Goal: Task Accomplishment & Management: Use online tool/utility

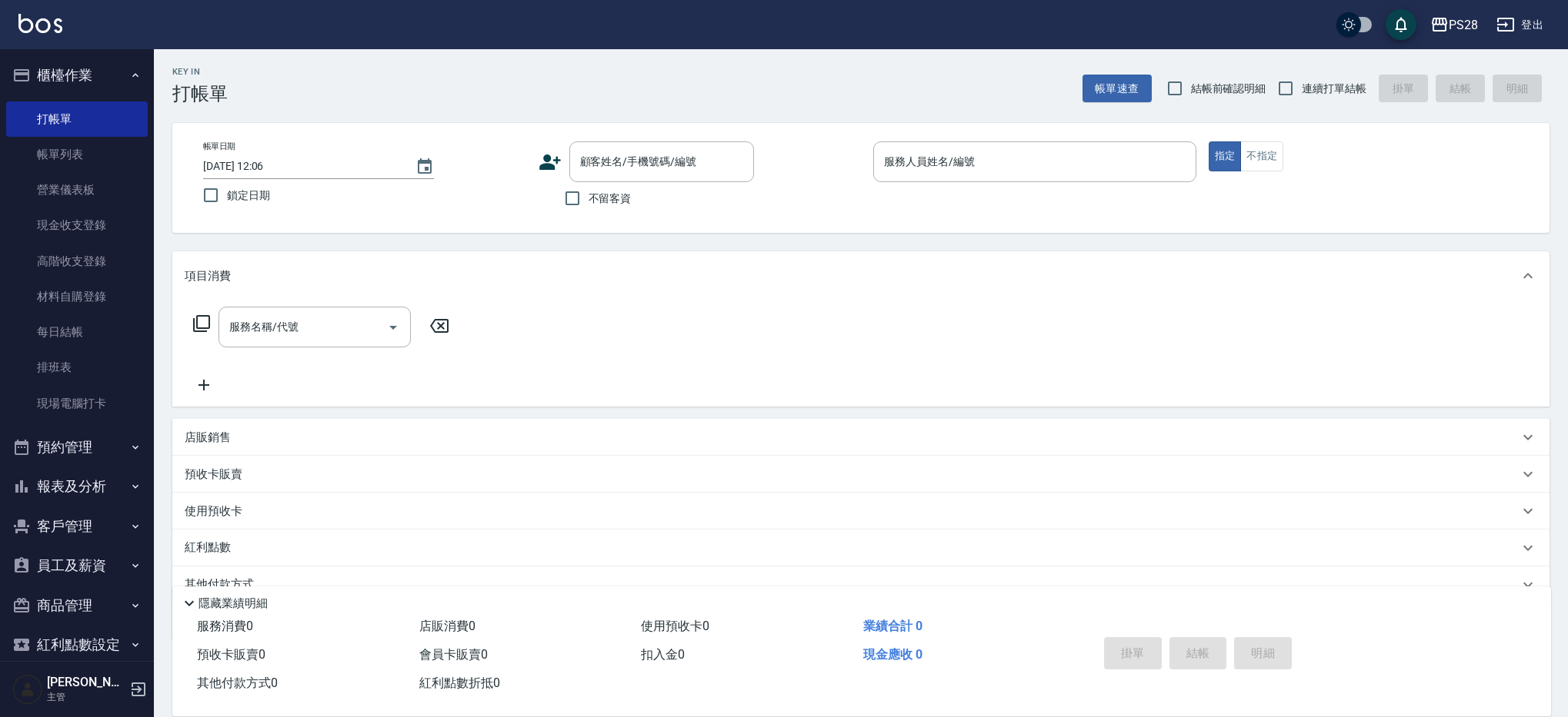
scroll to position [1, 0]
click at [601, 200] on span "不留客資" at bounding box center [609, 199] width 43 height 17
click at [588, 200] on input "不留客資" at bounding box center [572, 198] width 32 height 32
checkbox input "true"
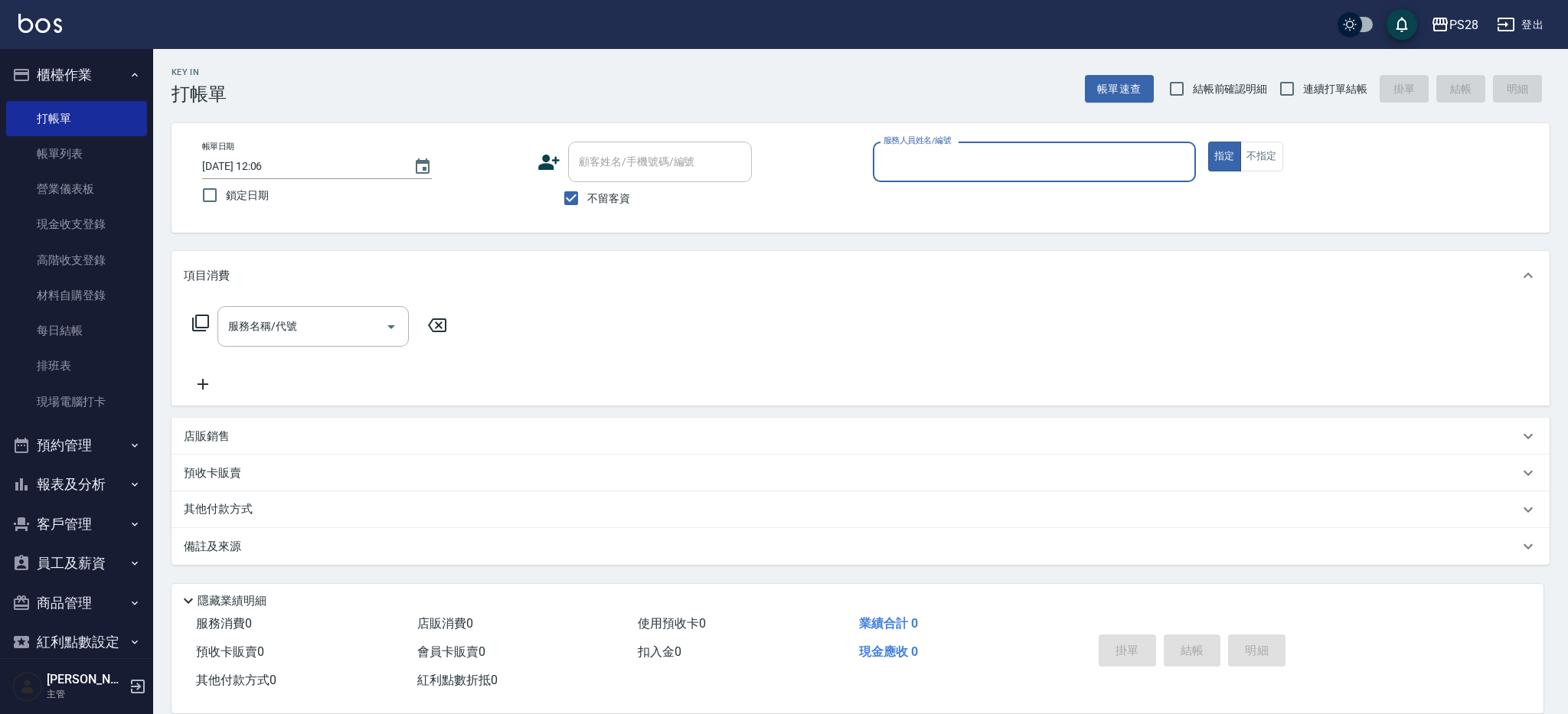
click at [1322, 82] on span "連續打單結帳" at bounding box center [1335, 89] width 64 height 16
click at [1303, 82] on input "連續打單結帳" at bounding box center [1286, 88] width 32 height 32
checkbox input "true"
click at [1045, 147] on div "服務人員姓名/編號" at bounding box center [1034, 161] width 323 height 41
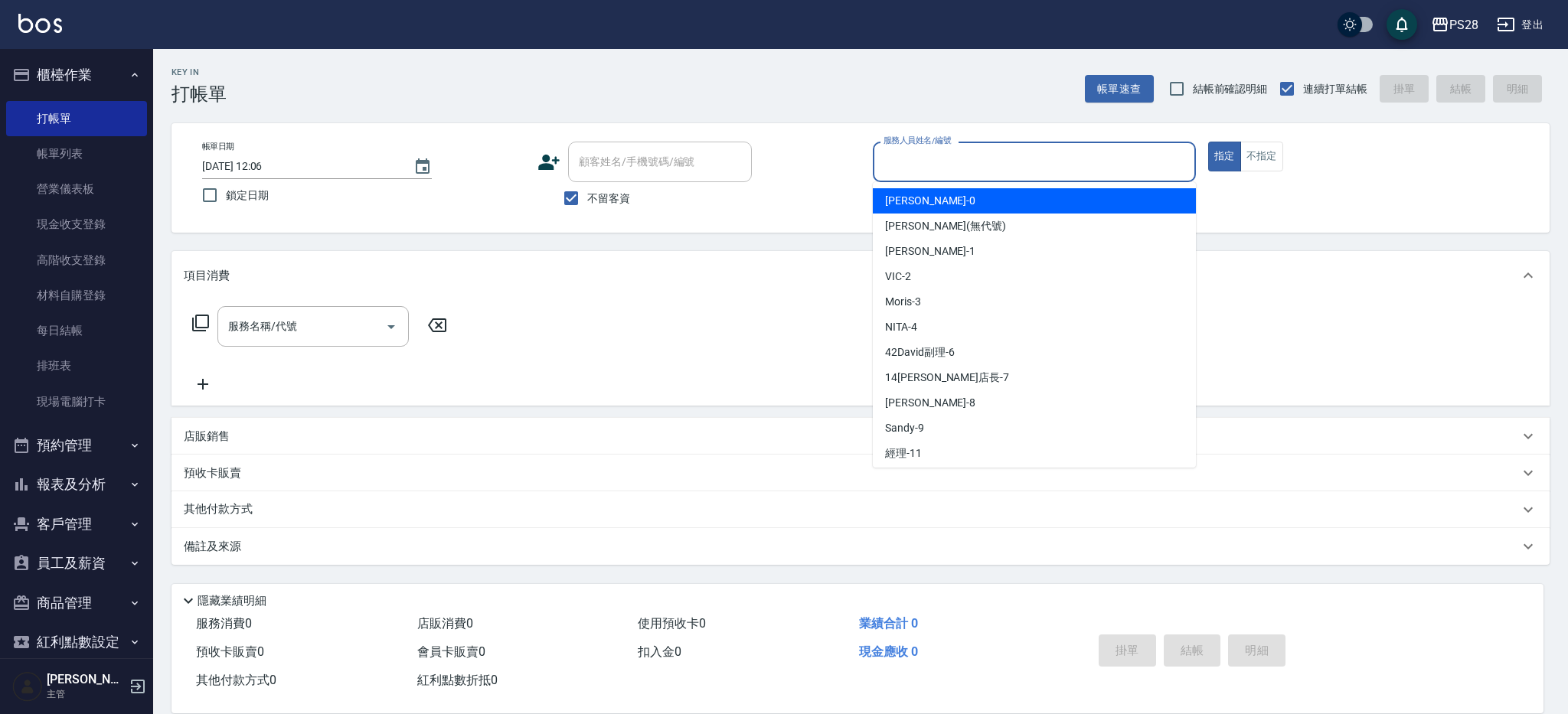
type input "ˋ"
type input "3"
type input "NITA-4"
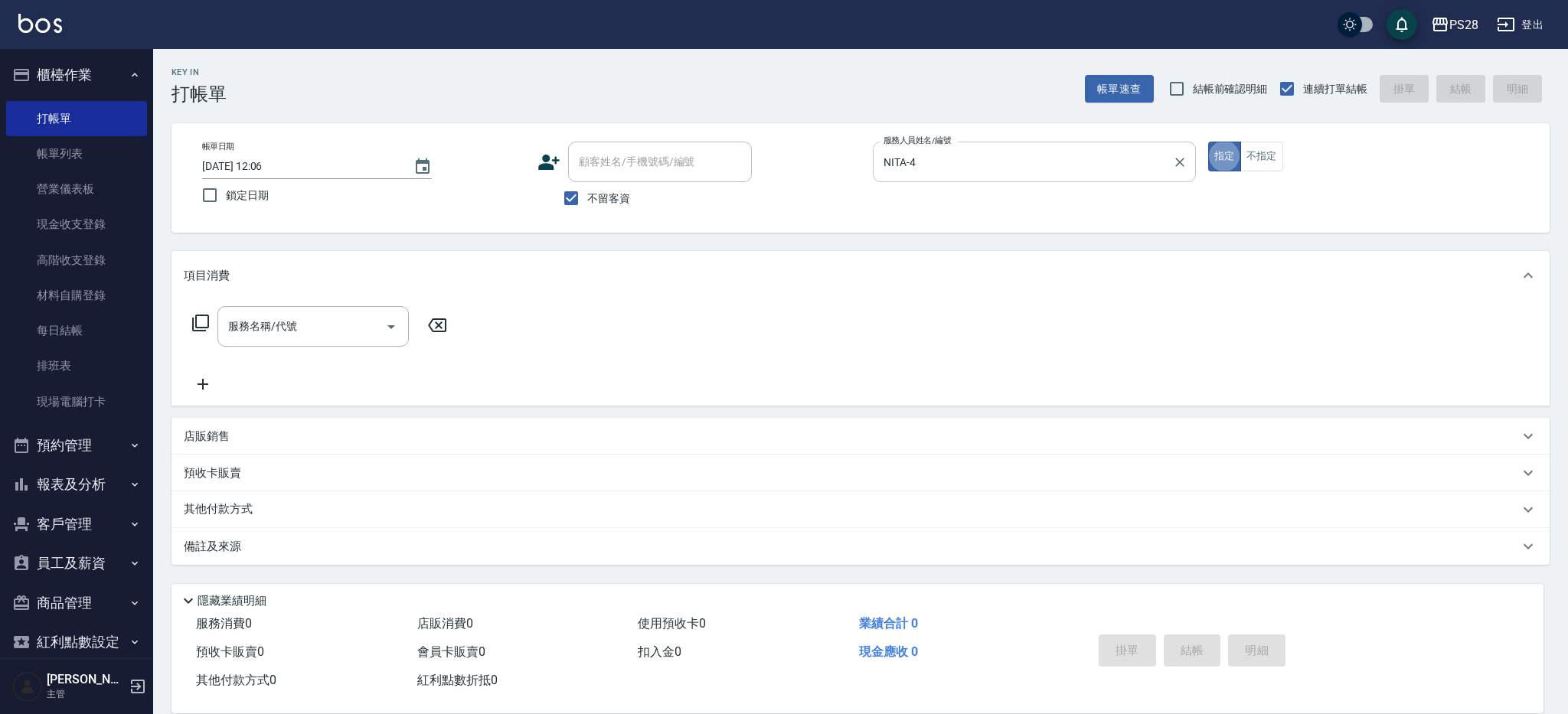
type button "true"
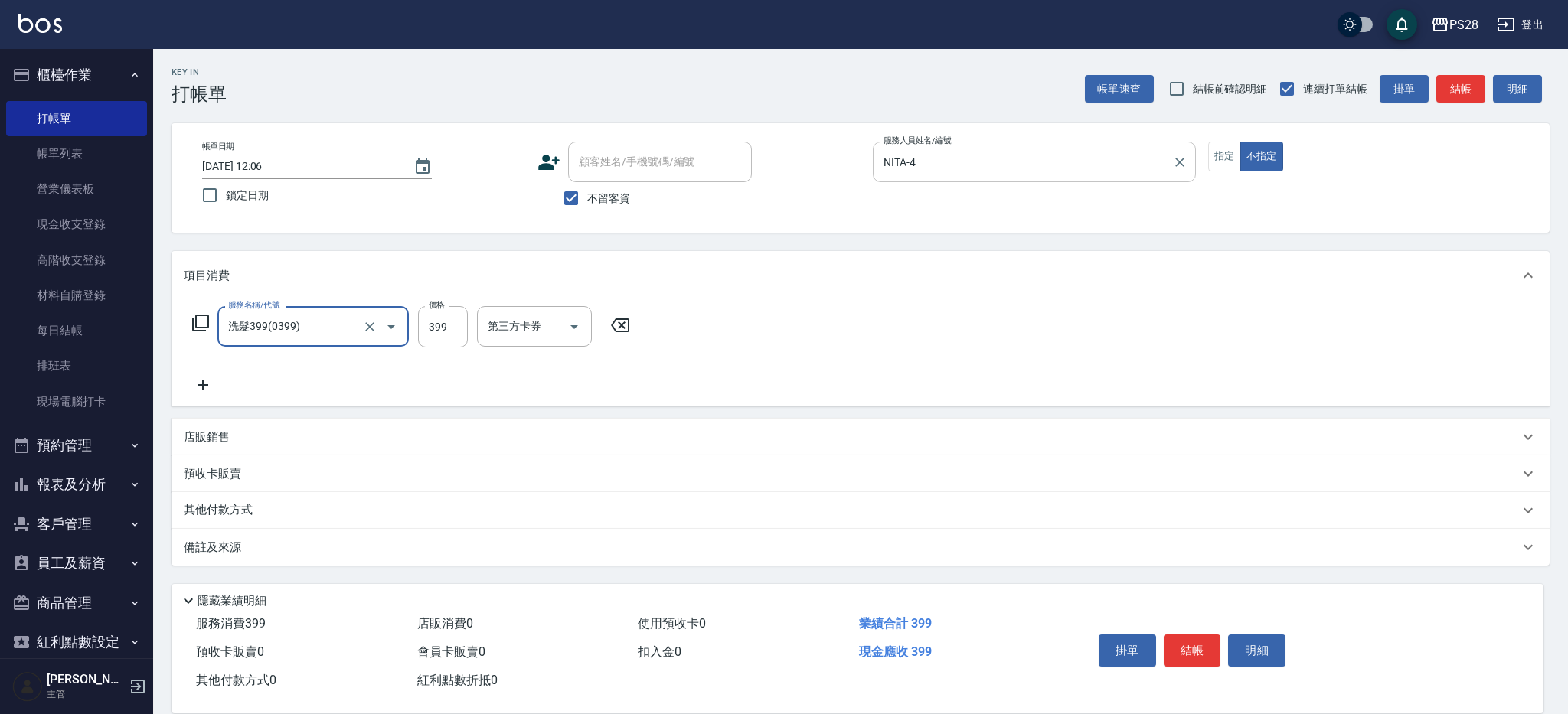
type input "洗髮399(0399)"
type input "12-12"
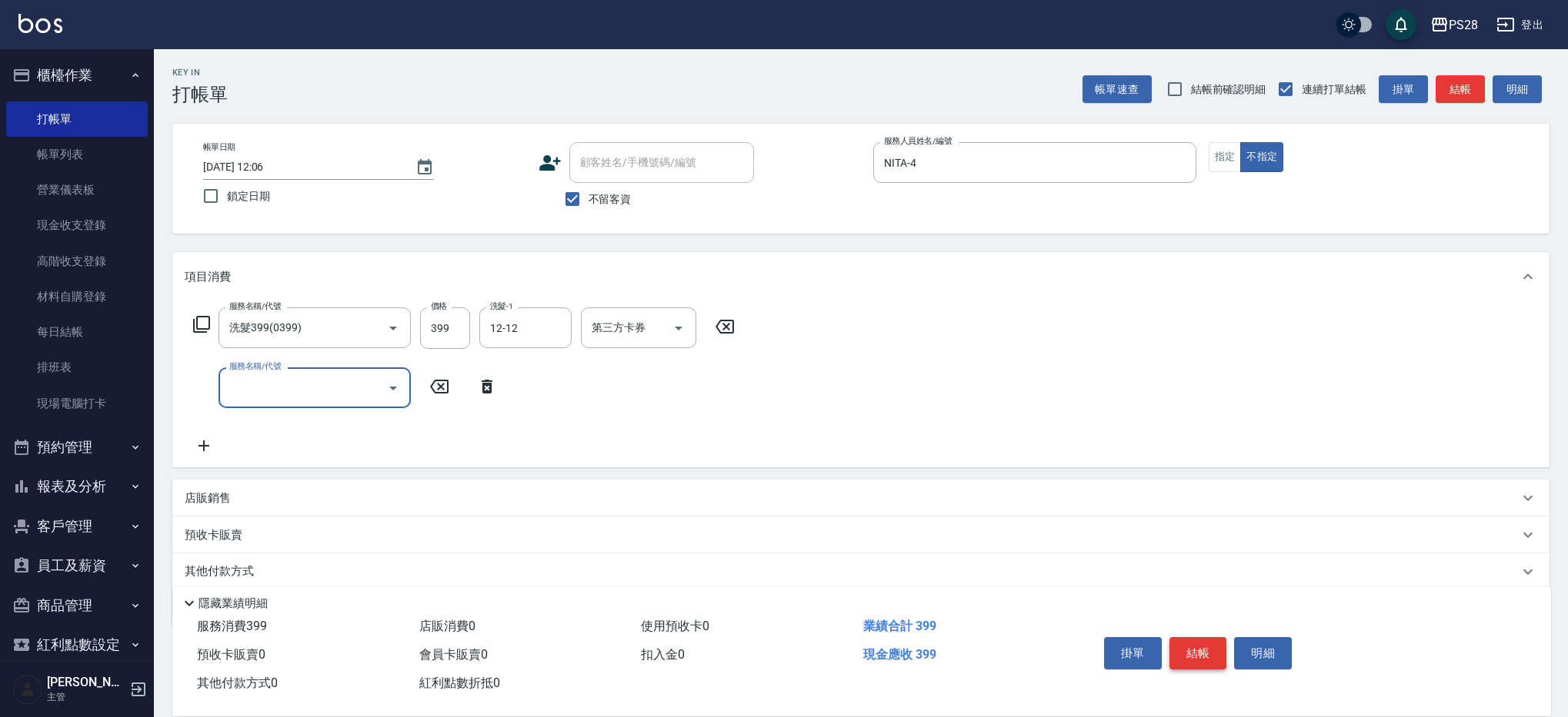
click at [1197, 645] on button "結帳" at bounding box center [1198, 653] width 58 height 32
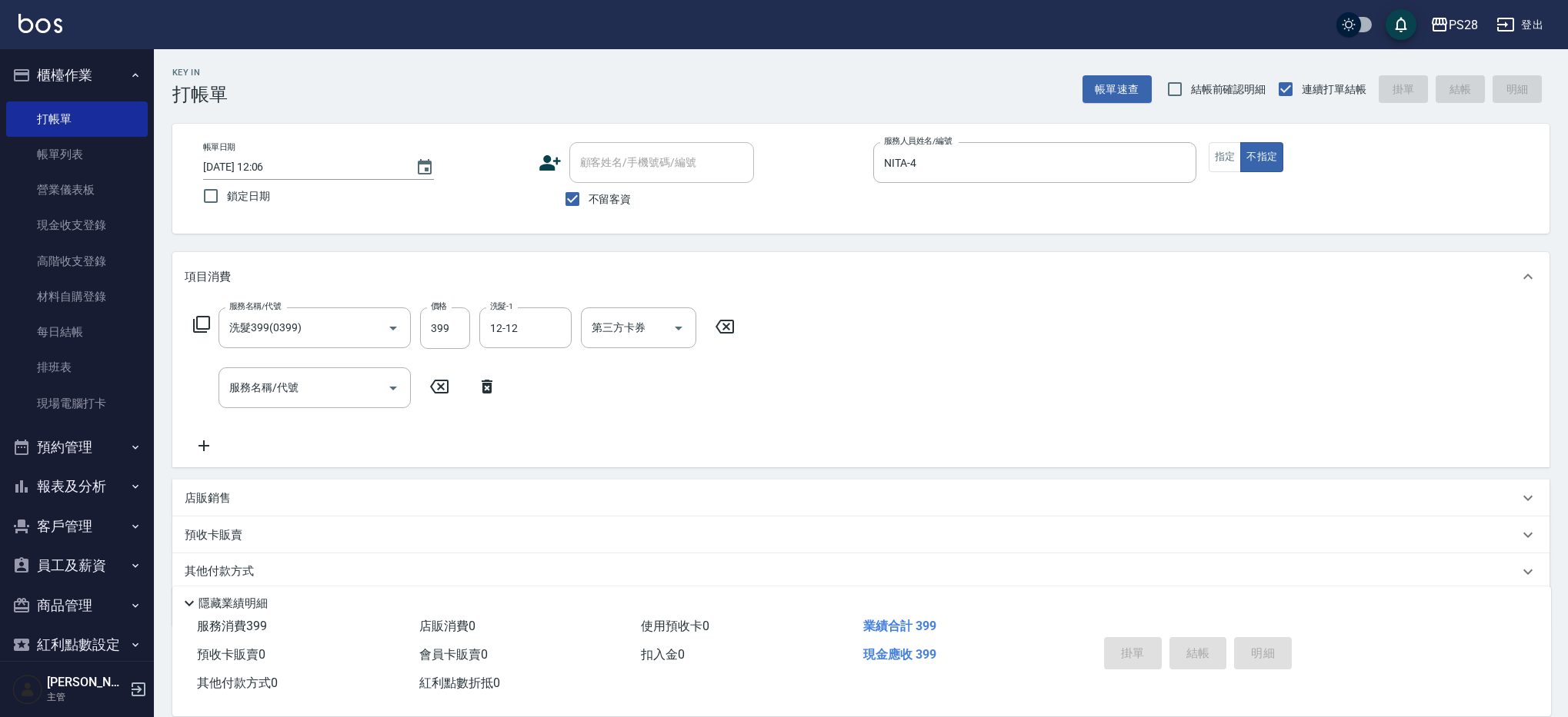
type input "[DATE] 16:59"
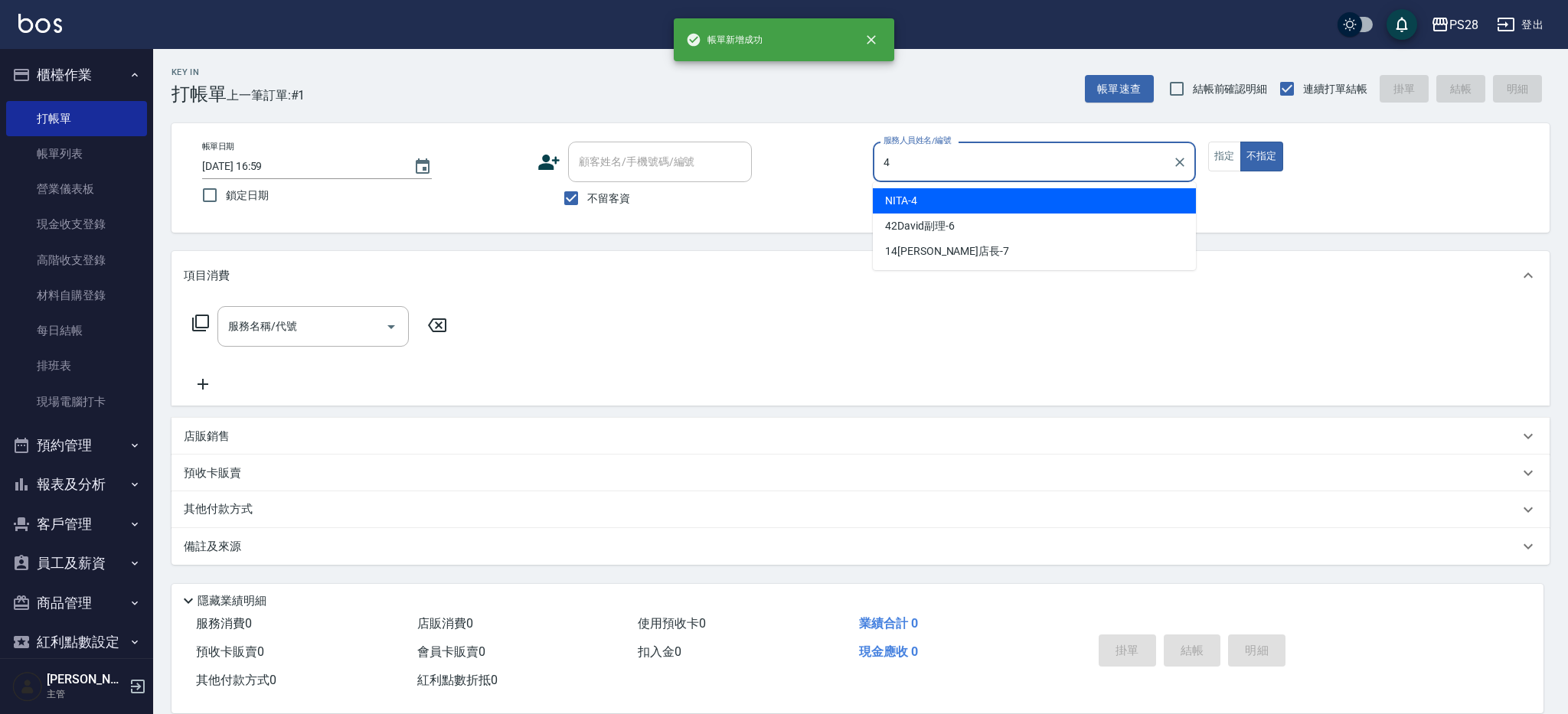
type input "NITA-4"
type button "false"
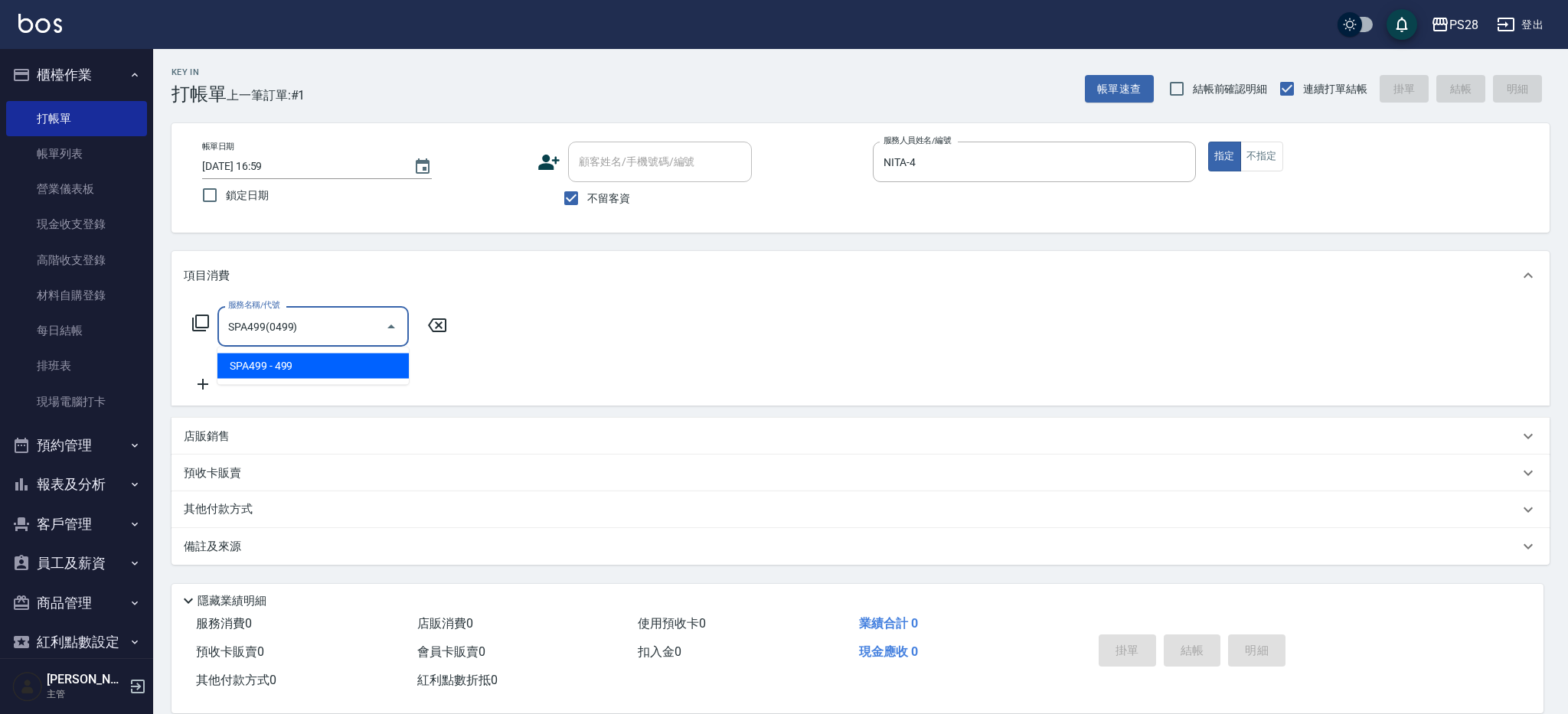
type input "SPA499(0499)"
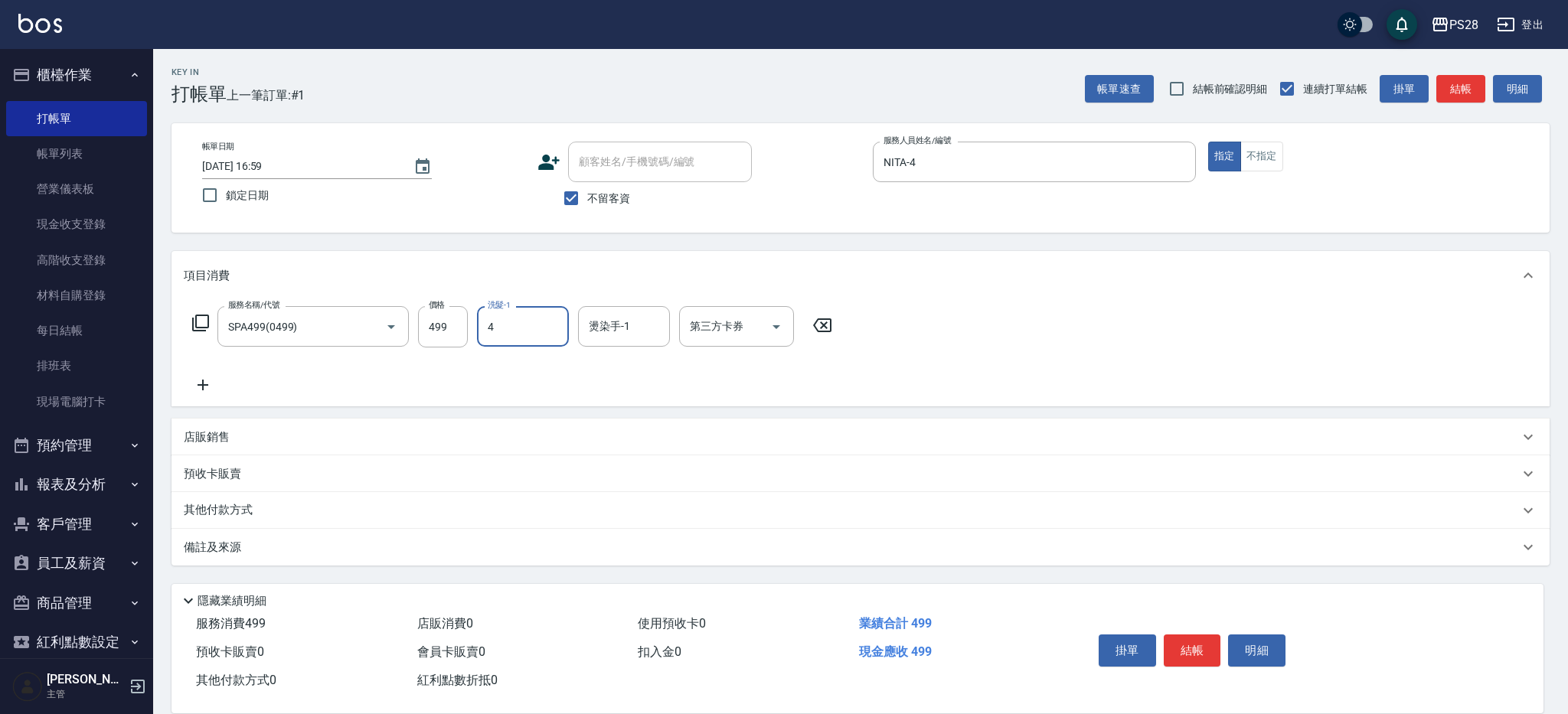
type input "NITA-4"
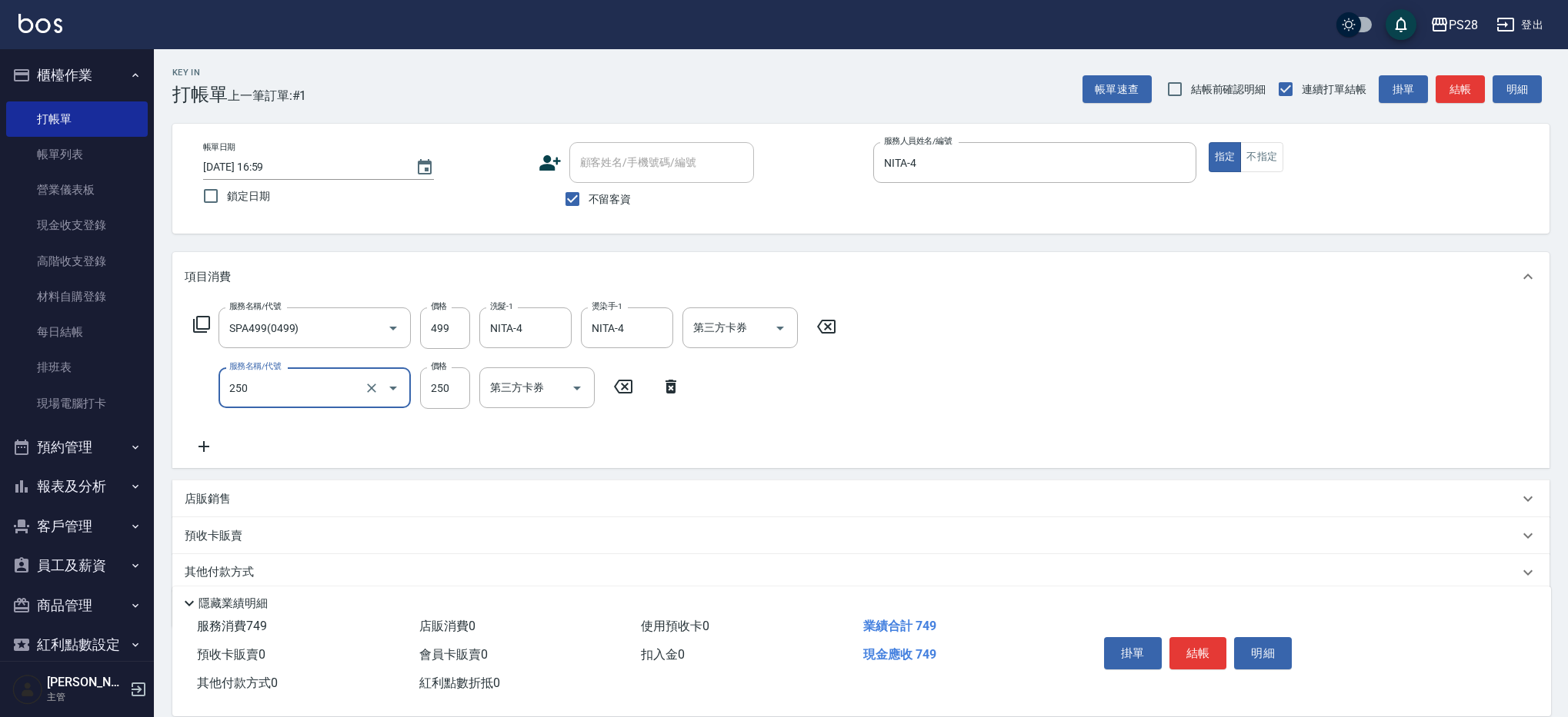
type input "單剪(250)"
type input "179"
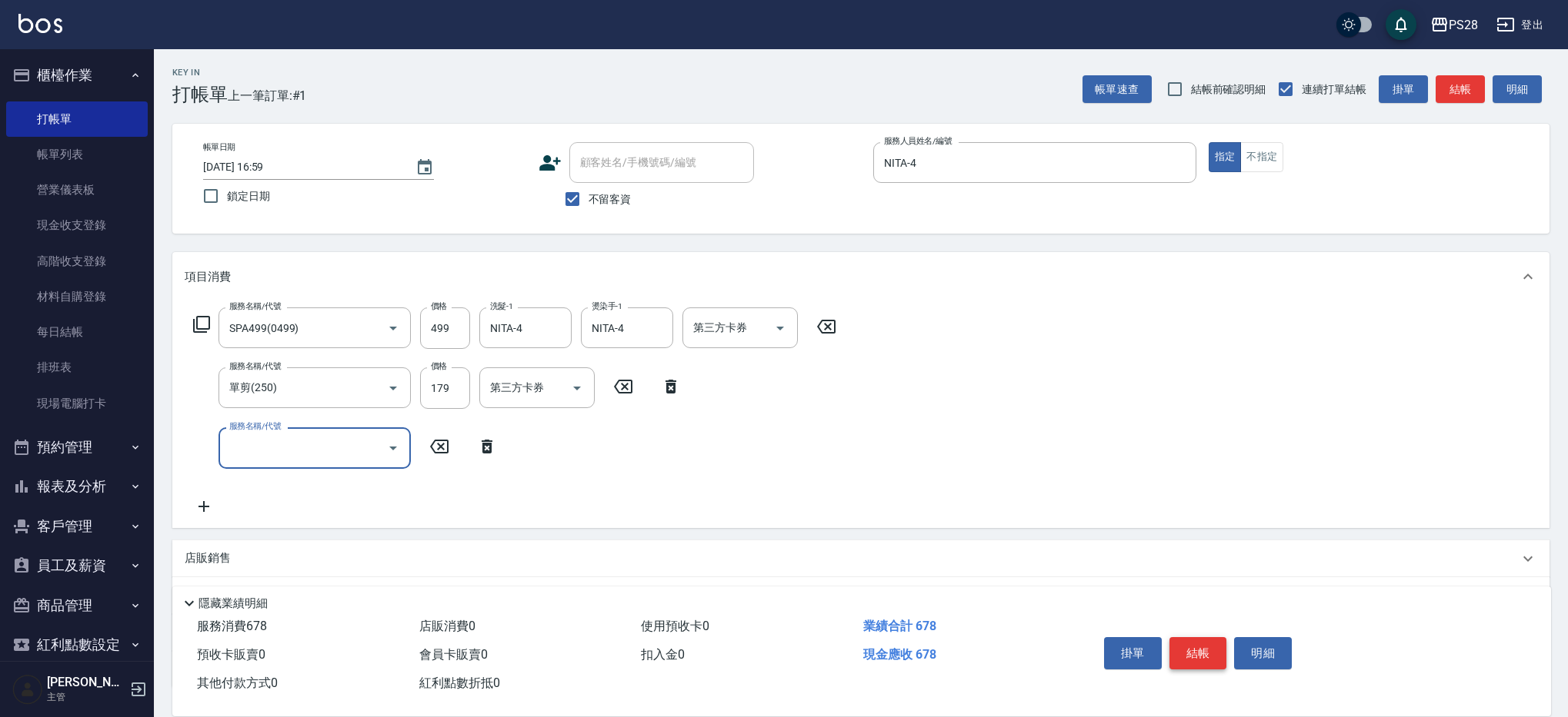
click at [1186, 648] on button "結帳" at bounding box center [1198, 653] width 58 height 32
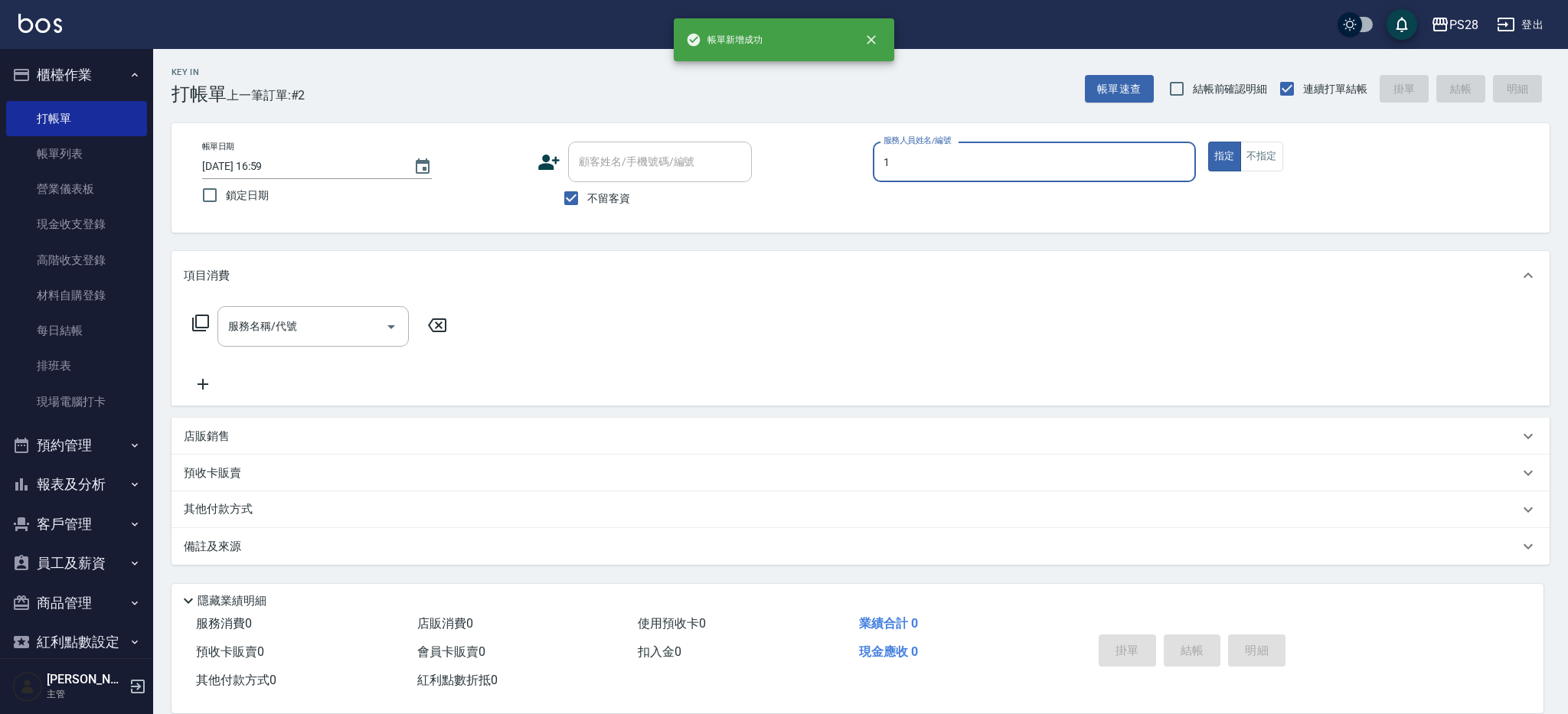
type input "[PERSON_NAME]-1"
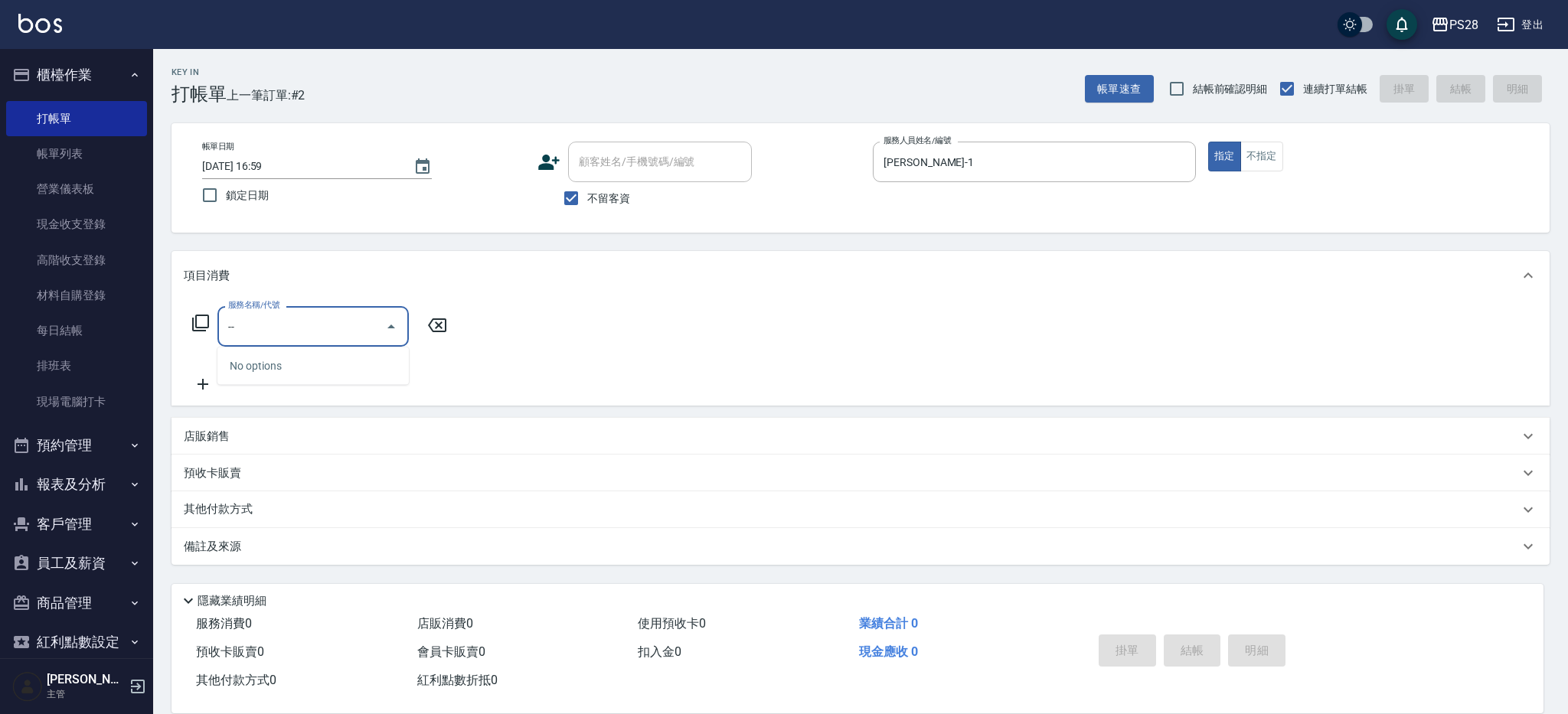
type input "-"
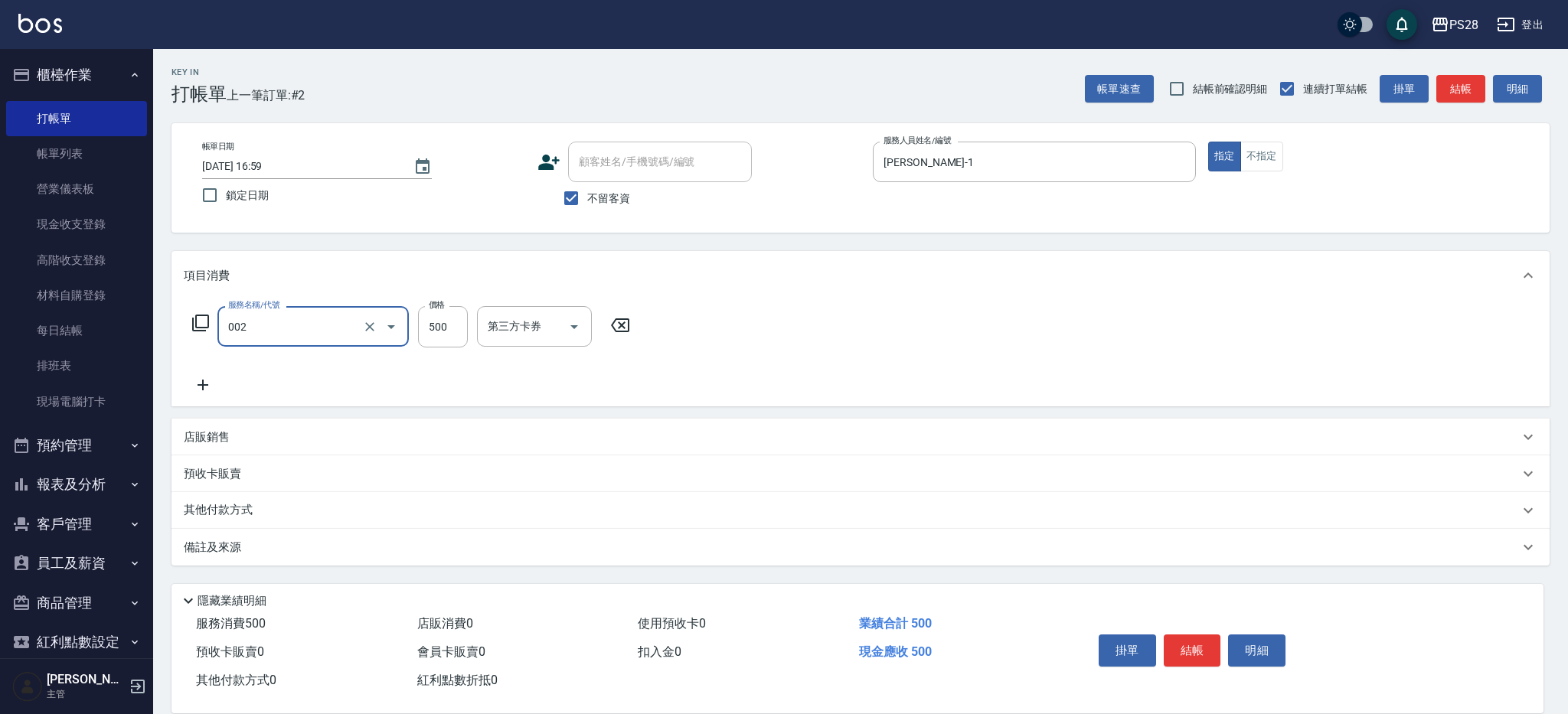
type input "洗剪D(002)"
type input "[PERSON_NAME]-1"
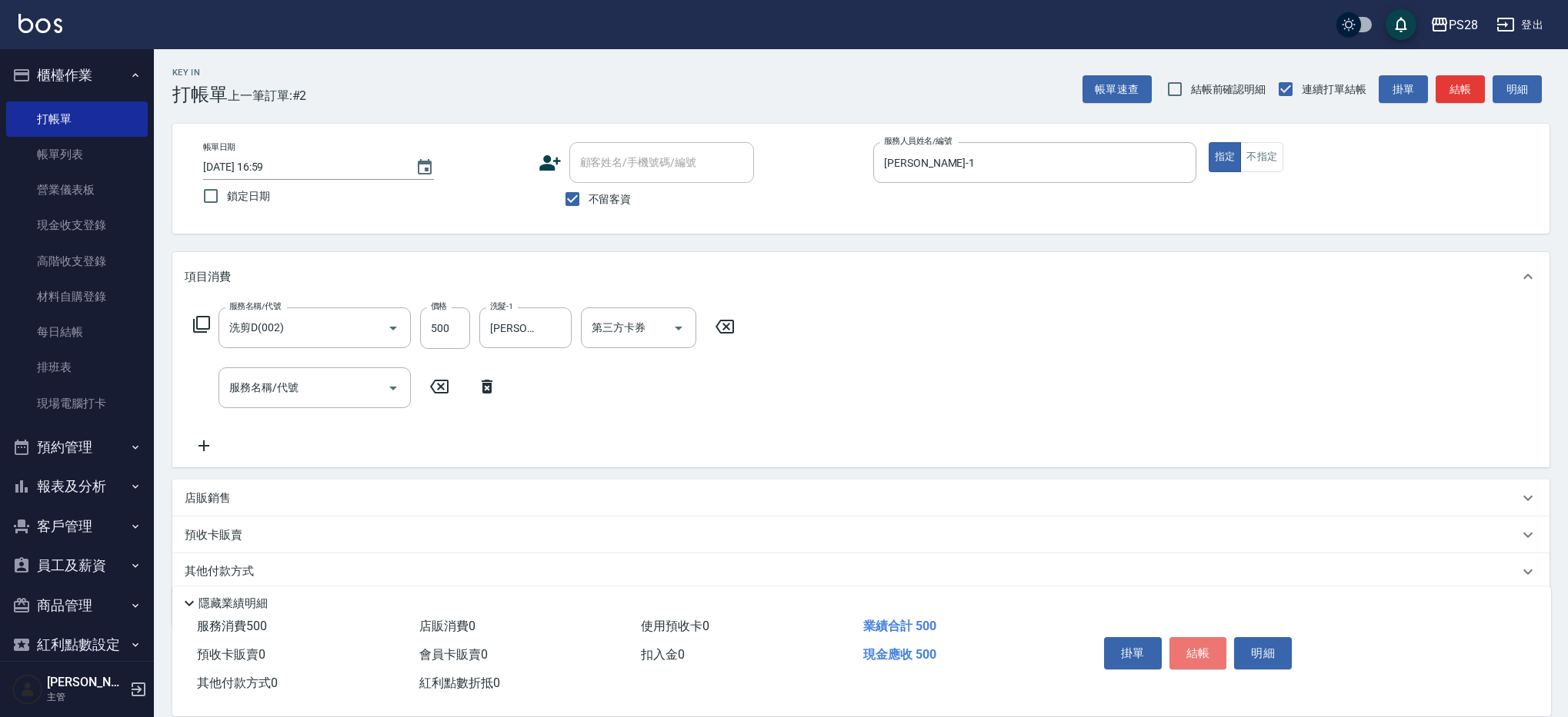
click at [1182, 646] on button "結帳" at bounding box center [1198, 653] width 58 height 32
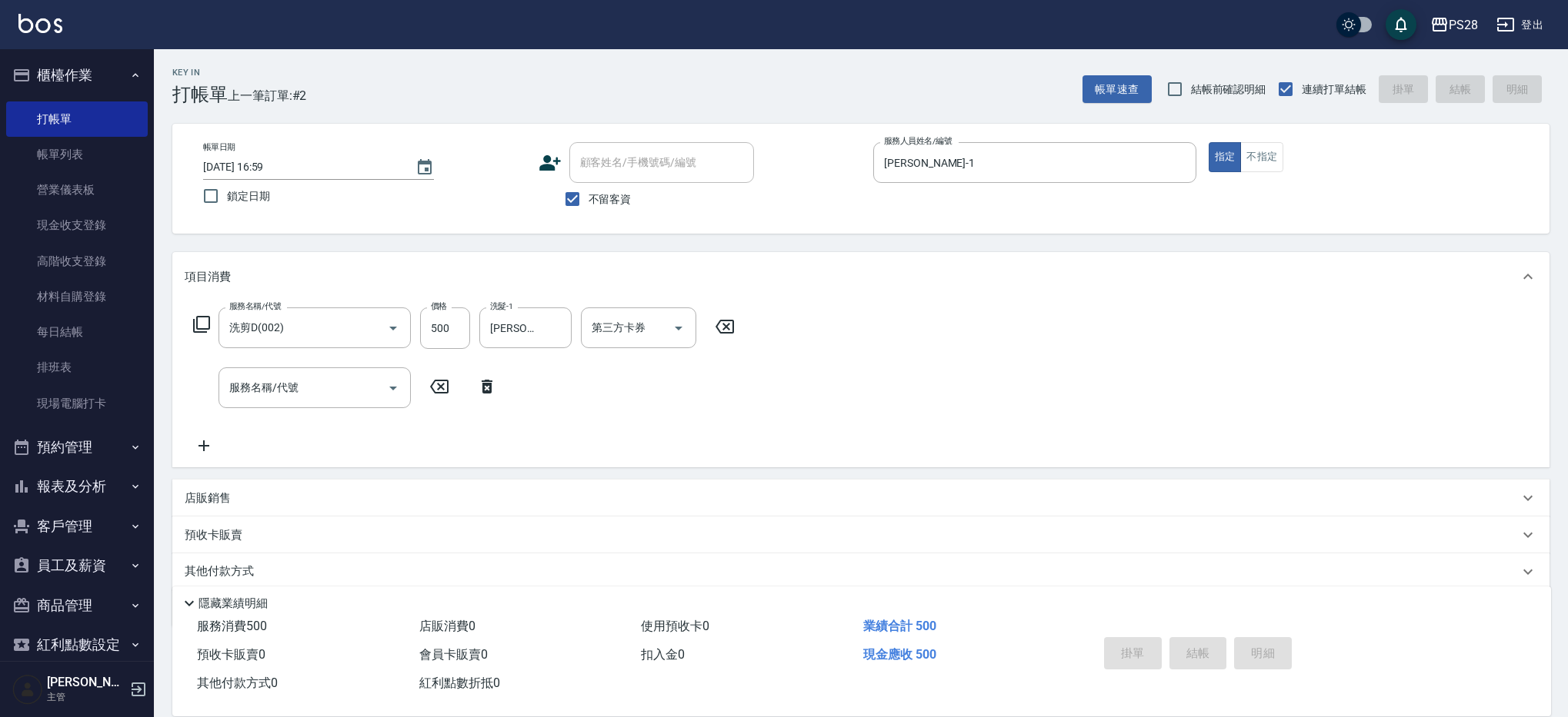
type input "[DATE] 17:00"
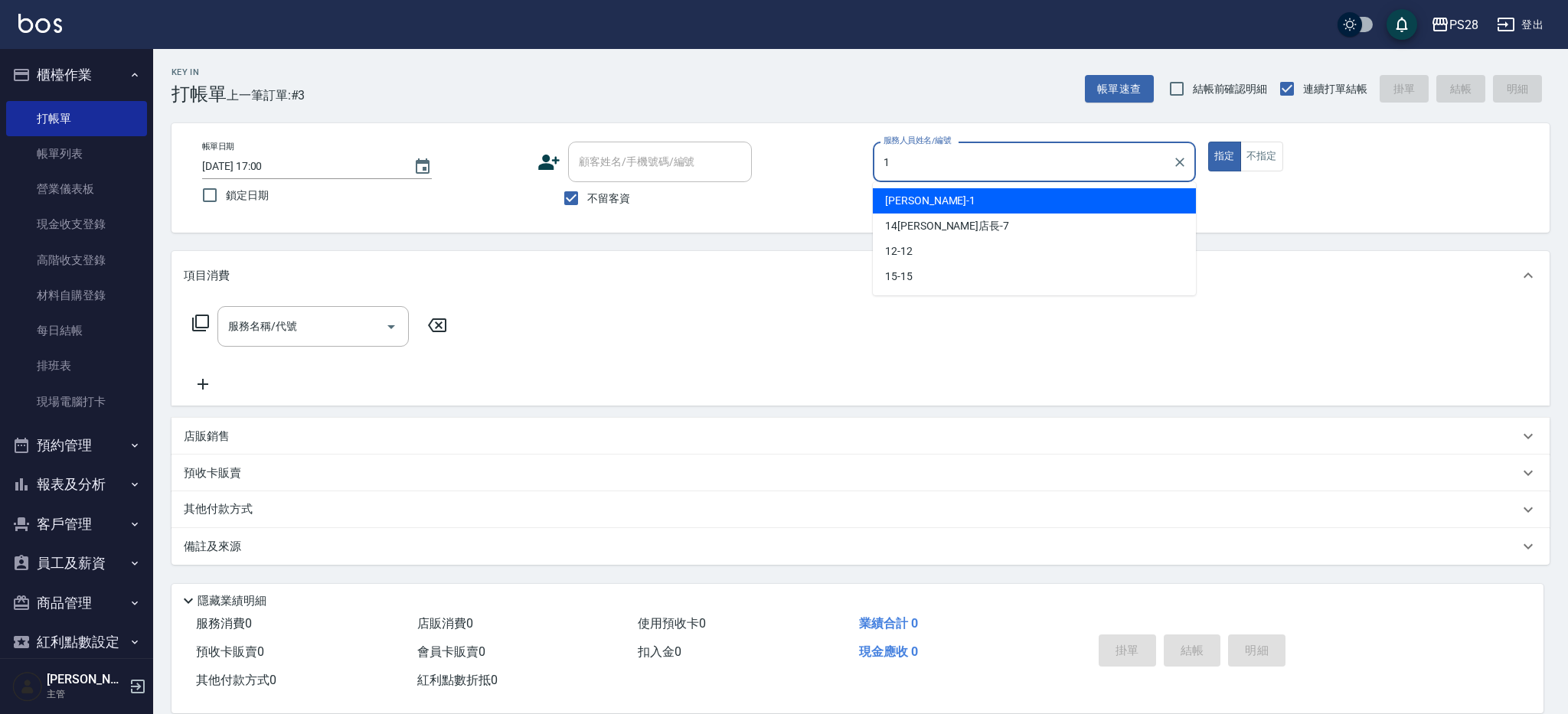
type input "[PERSON_NAME]-1"
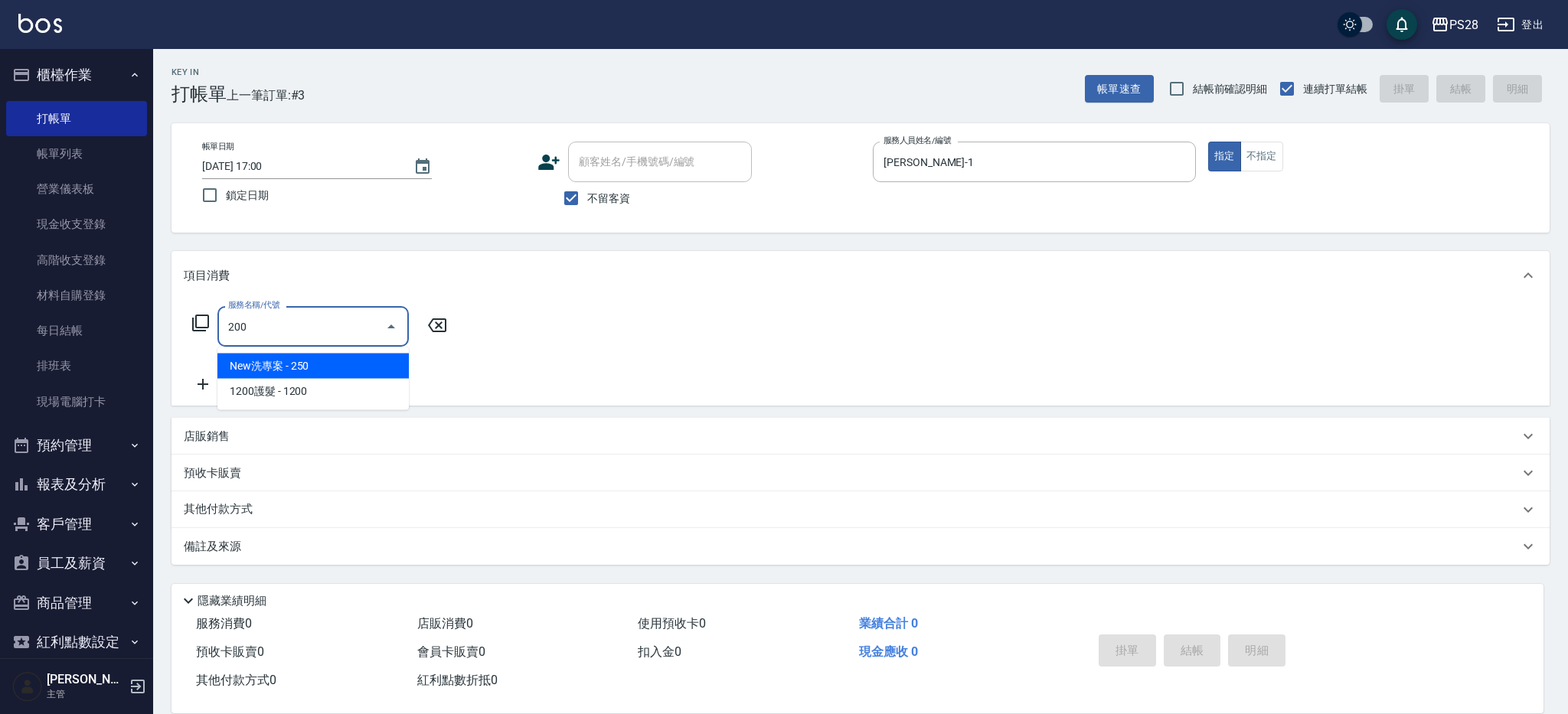
type input "New洗專案(200)"
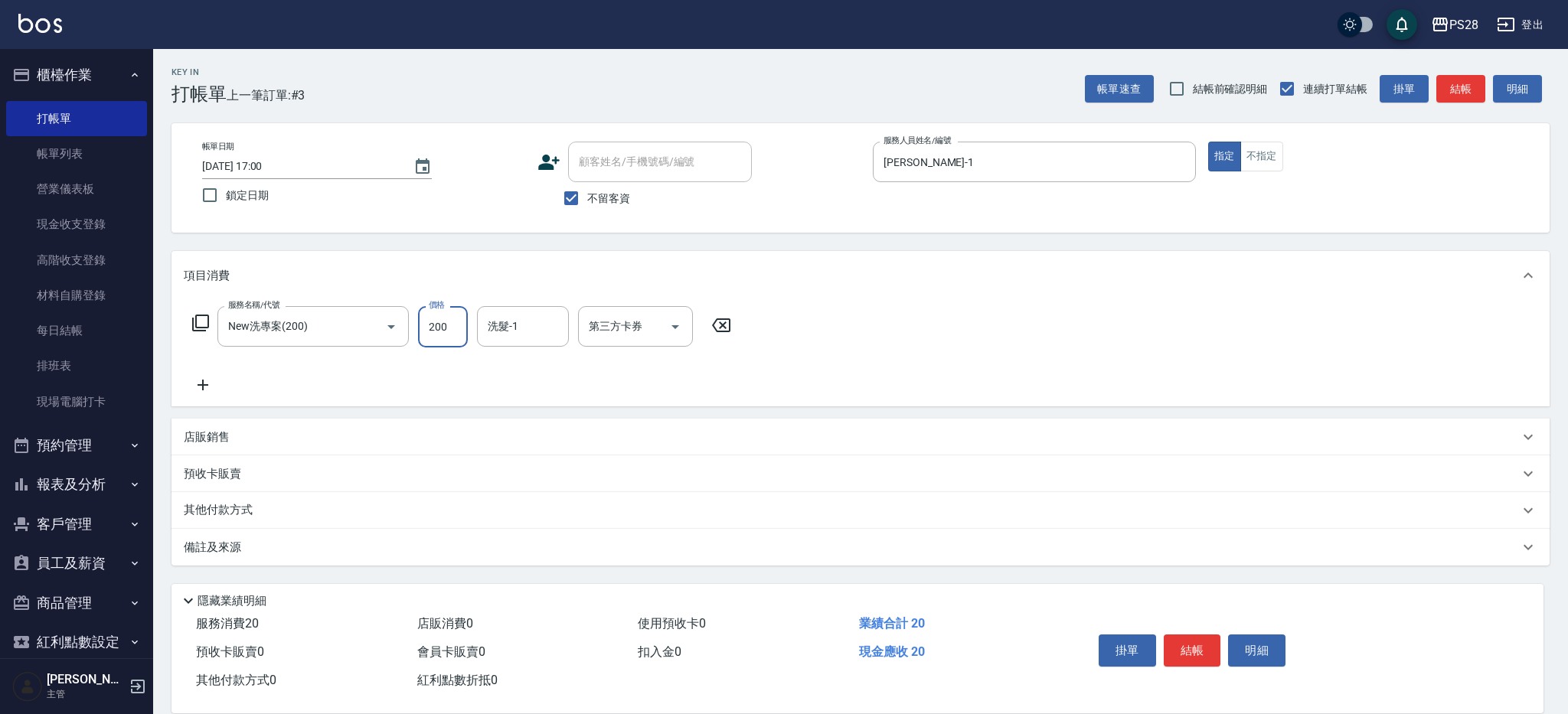
type input "200"
type input "12-12"
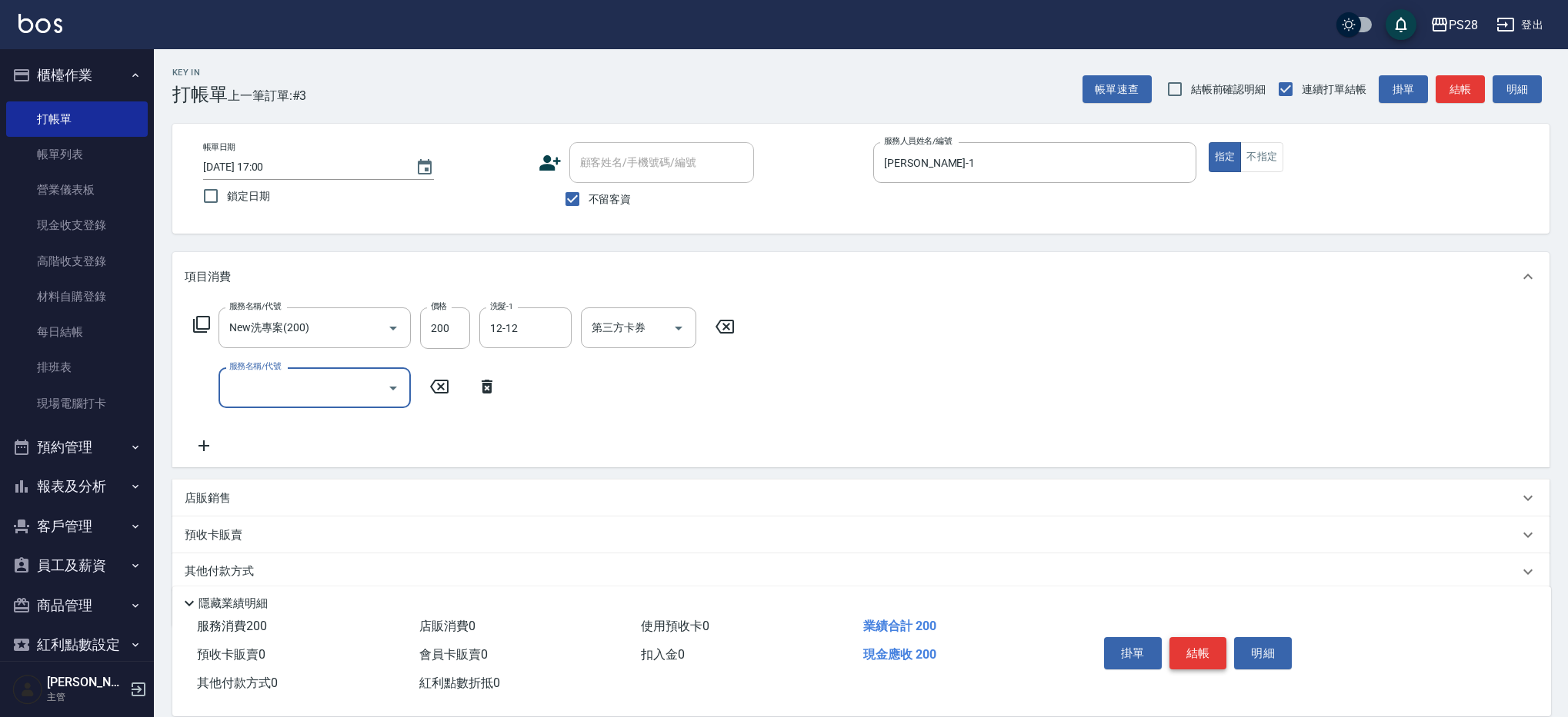
click at [1196, 639] on button "結帳" at bounding box center [1198, 653] width 58 height 32
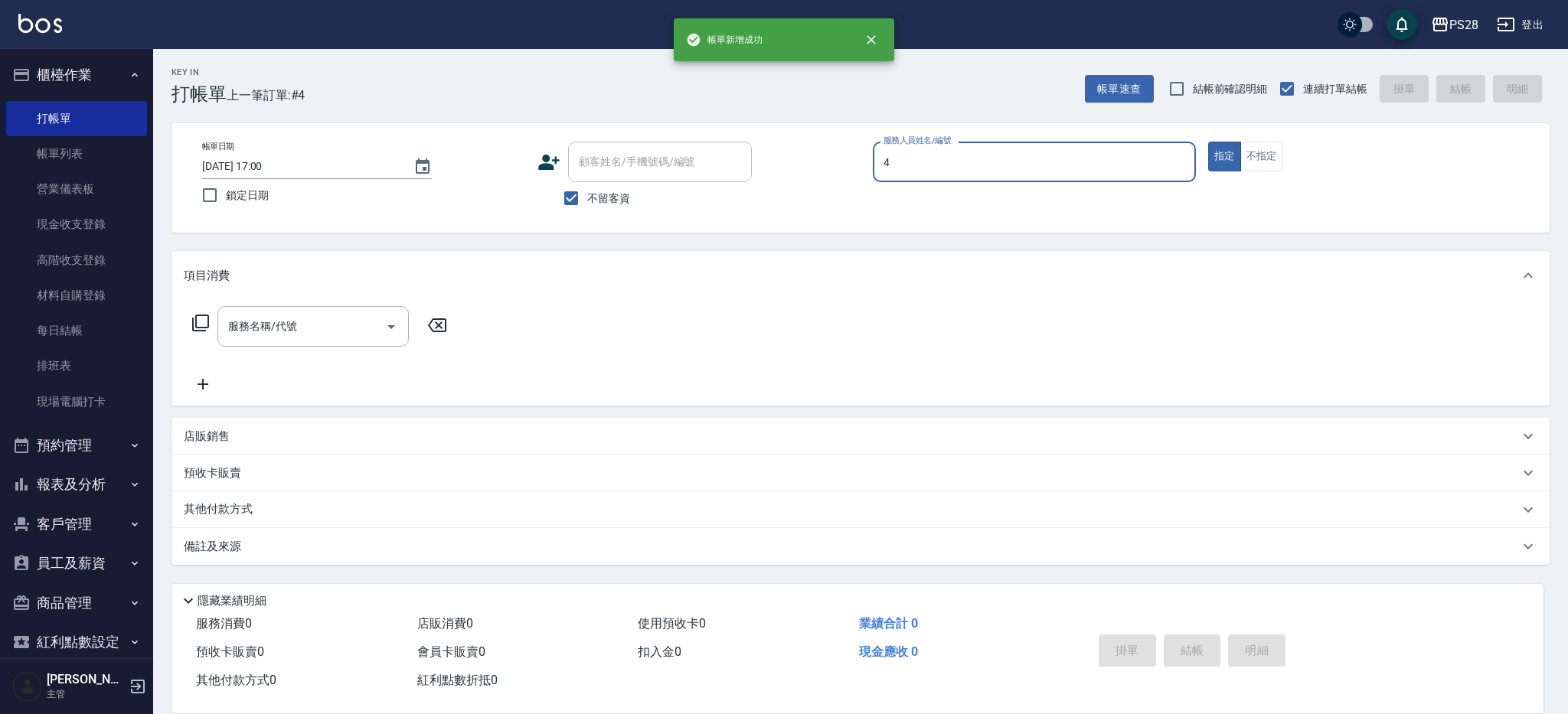
type input "NITA-4"
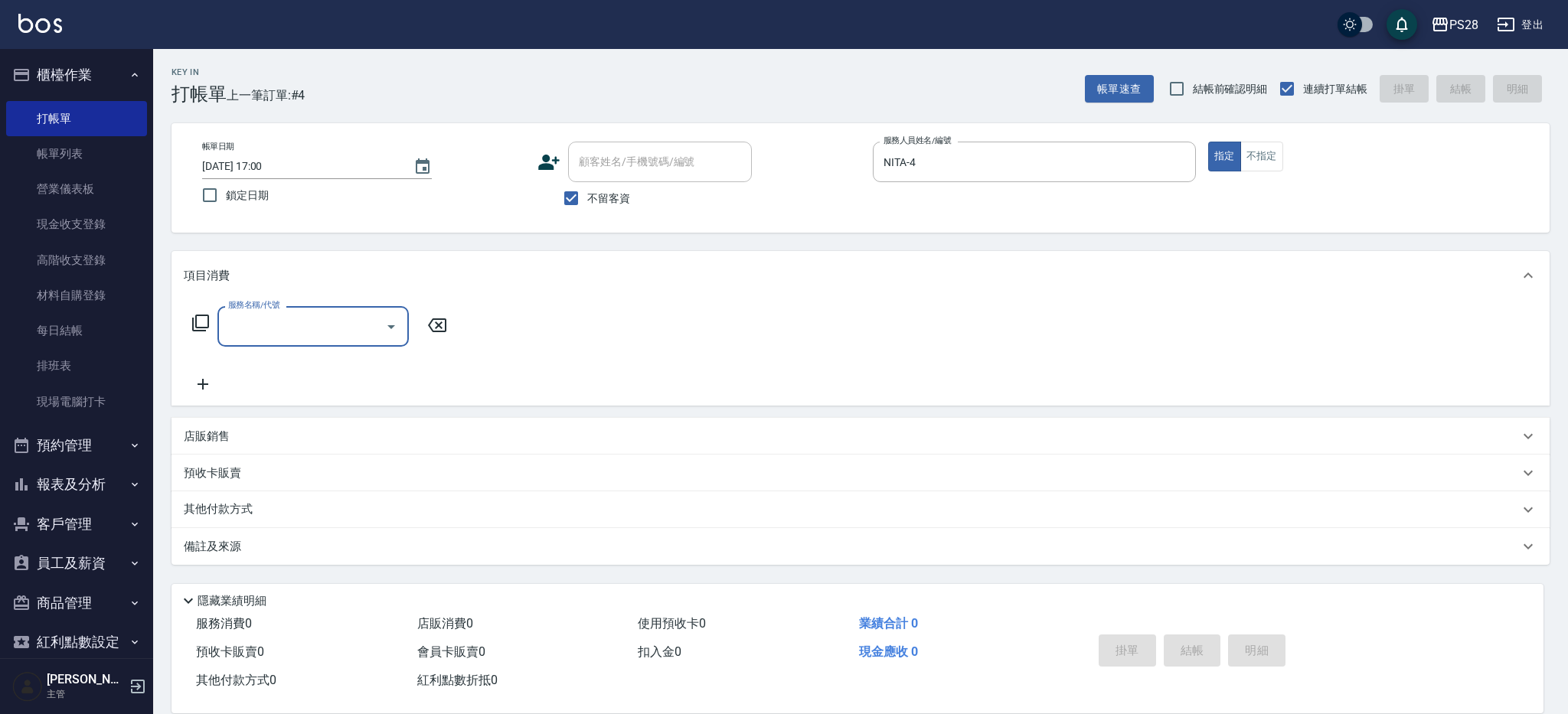
drag, startPoint x: 1275, startPoint y: 154, endPoint x: 1274, endPoint y: 175, distance: 21.0
click at [1275, 154] on button "不指定" at bounding box center [1261, 156] width 42 height 29
drag, startPoint x: 289, startPoint y: 302, endPoint x: 301, endPoint y: 326, distance: 26.8
click at [289, 302] on div "服務名稱/代號 服務名稱/代號" at bounding box center [860, 353] width 1378 height 106
click at [301, 326] on input "服務名稱/代號" at bounding box center [302, 326] width 154 height 27
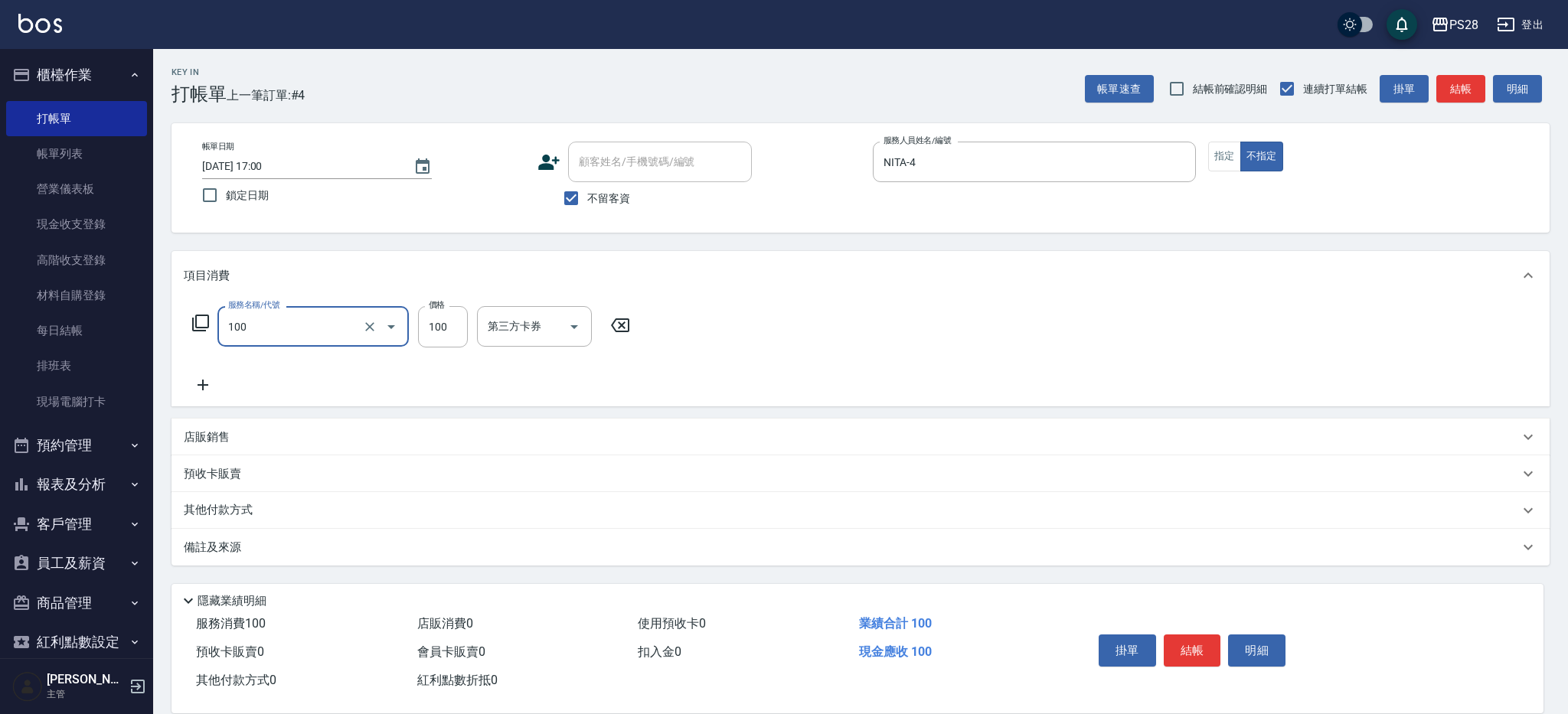
type input "洗髮(100)"
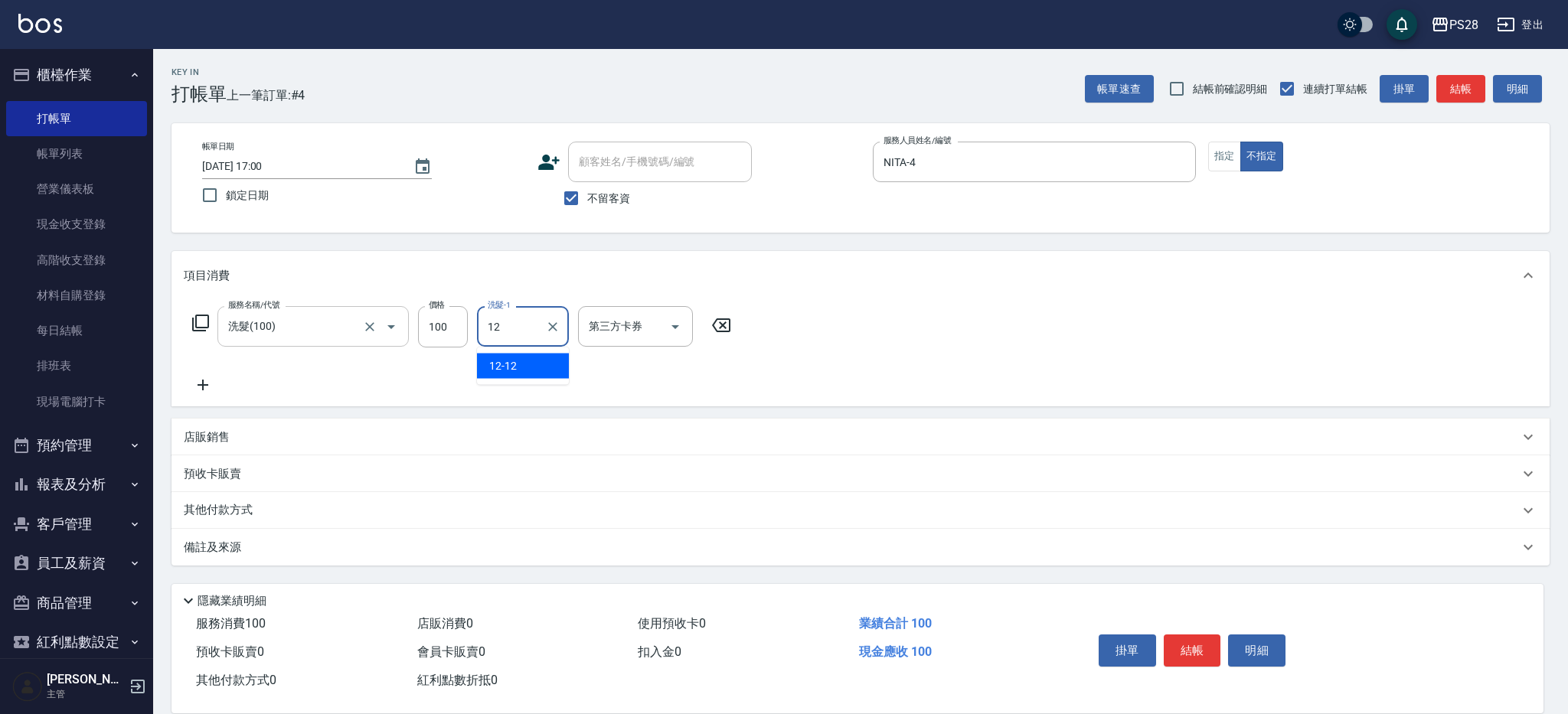
type input "12-12"
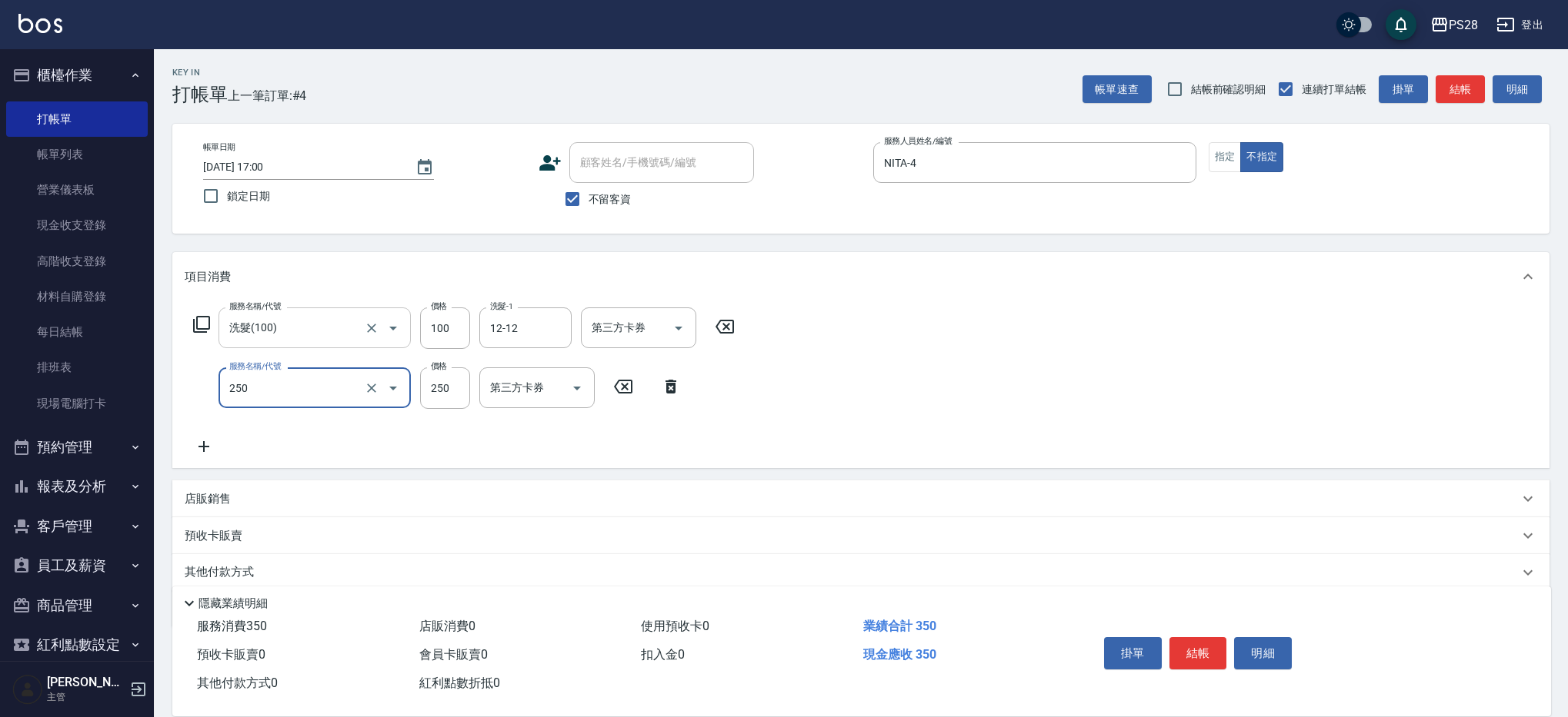
type input "單剪(250)"
type input "149"
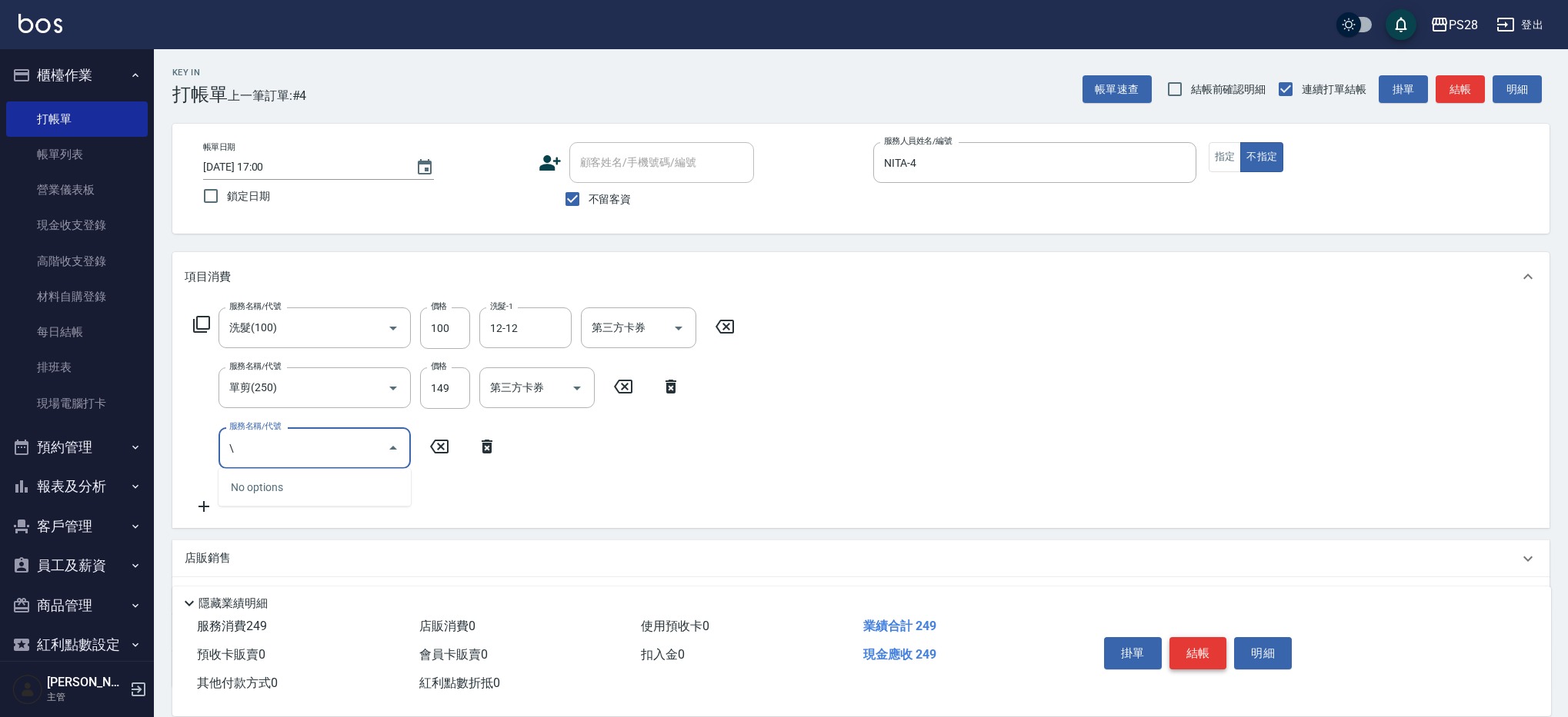
type input "\"
click at [1198, 648] on button "結帳" at bounding box center [1198, 653] width 58 height 32
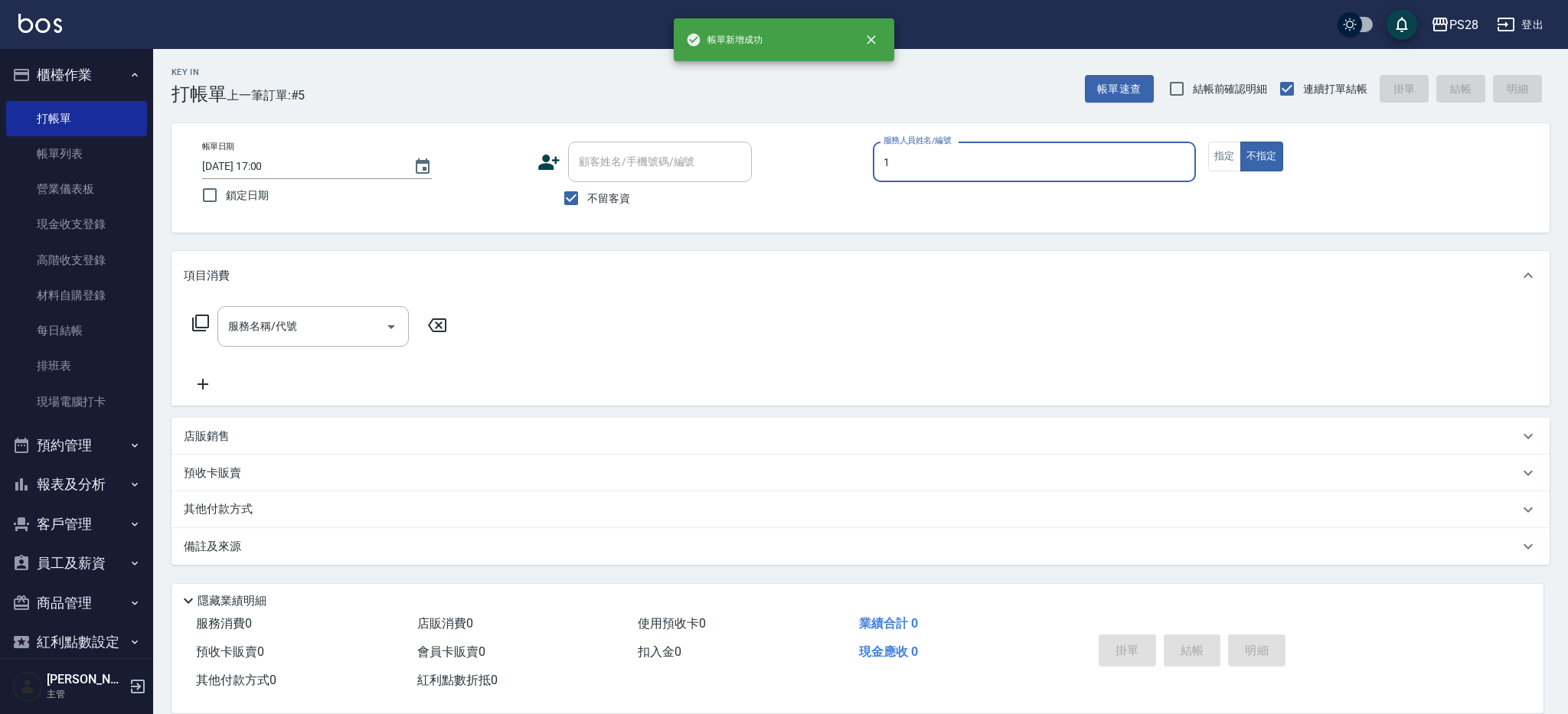
type input "[PERSON_NAME]-1"
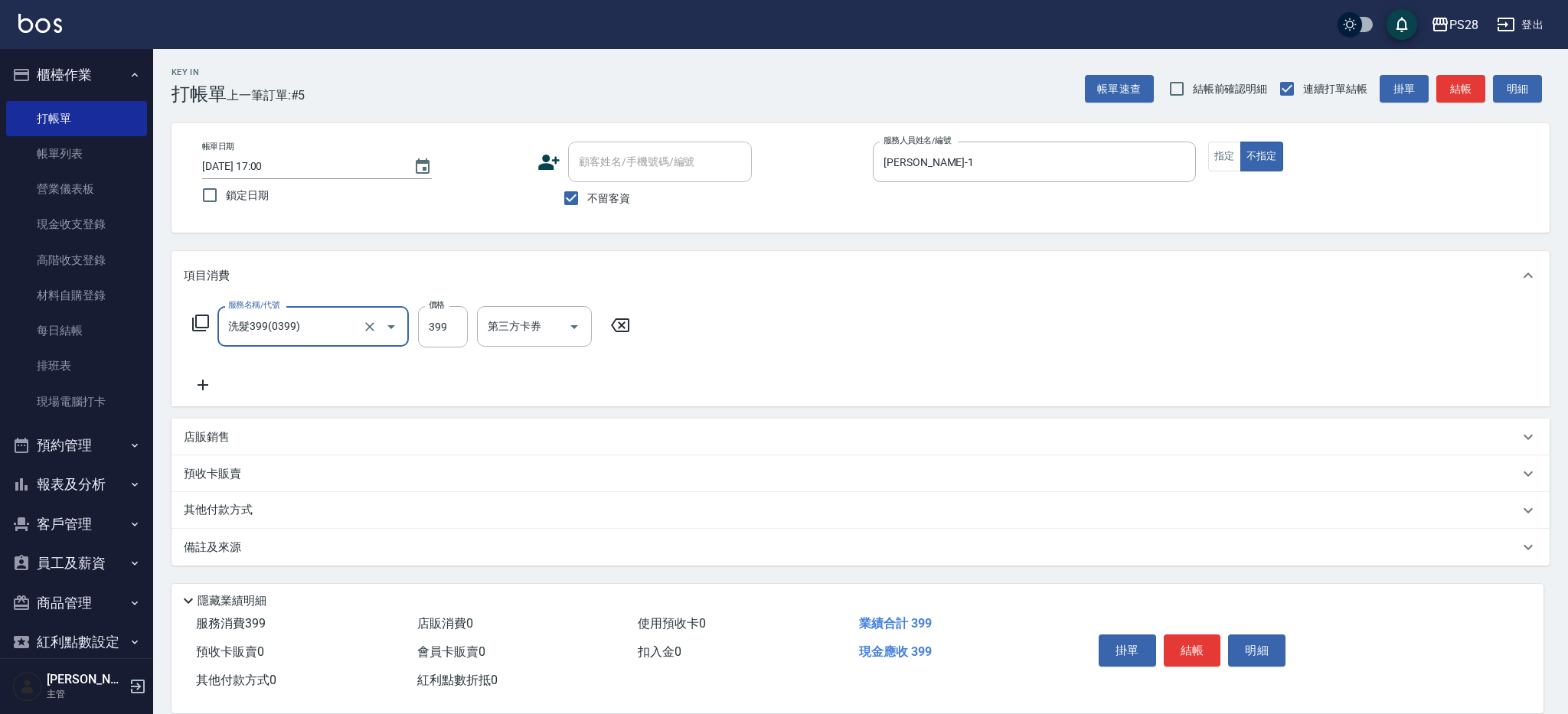
type input "洗髮399(0399)"
type input "12-12"
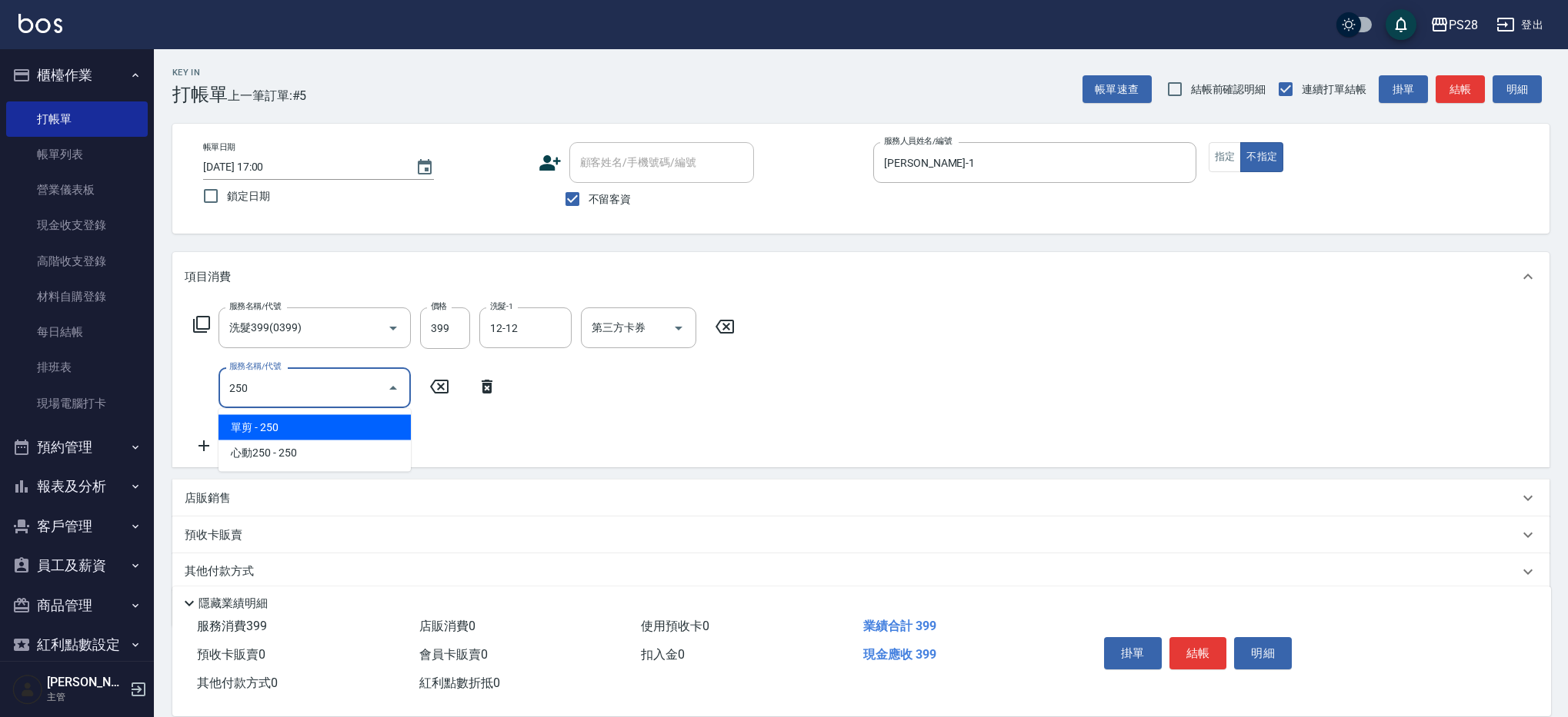
type input "單剪(250)"
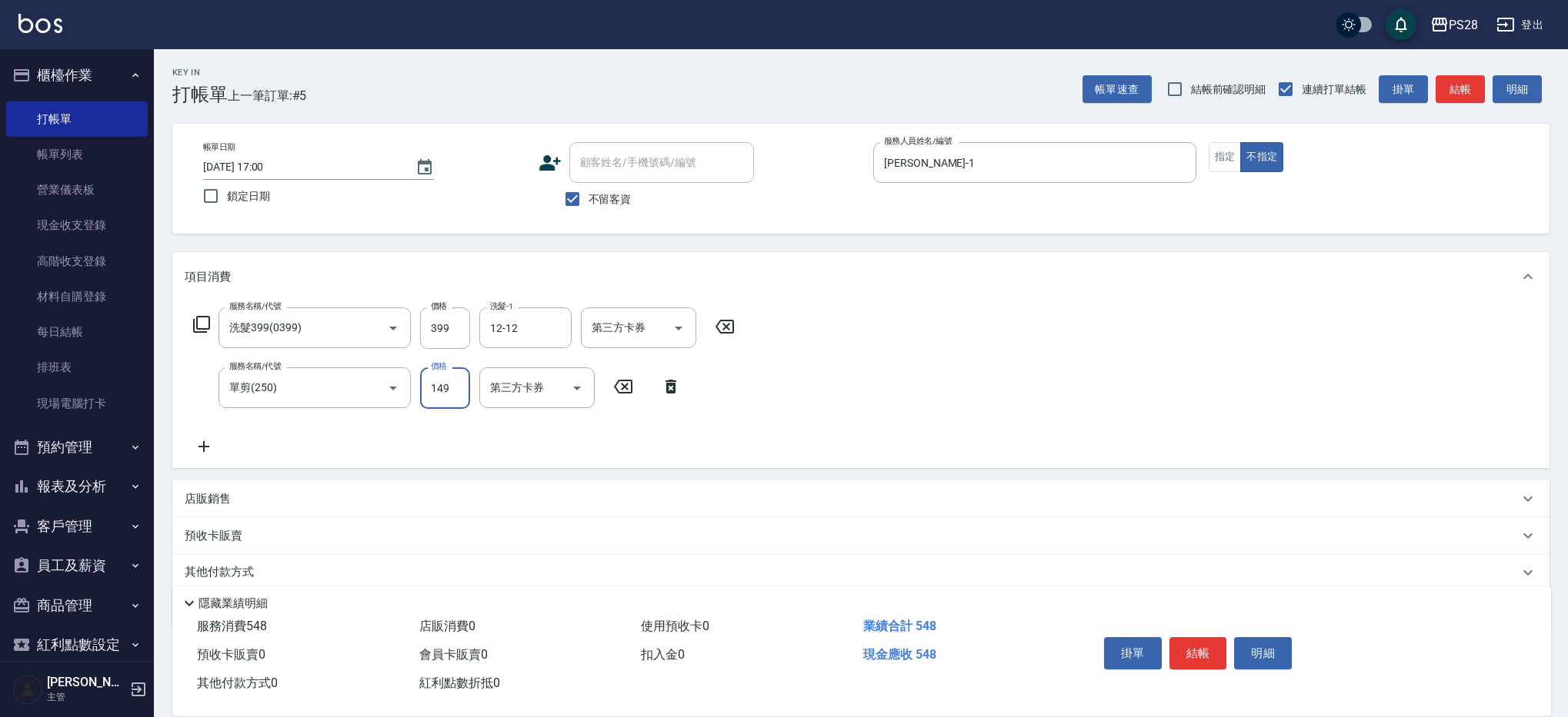
type input "149"
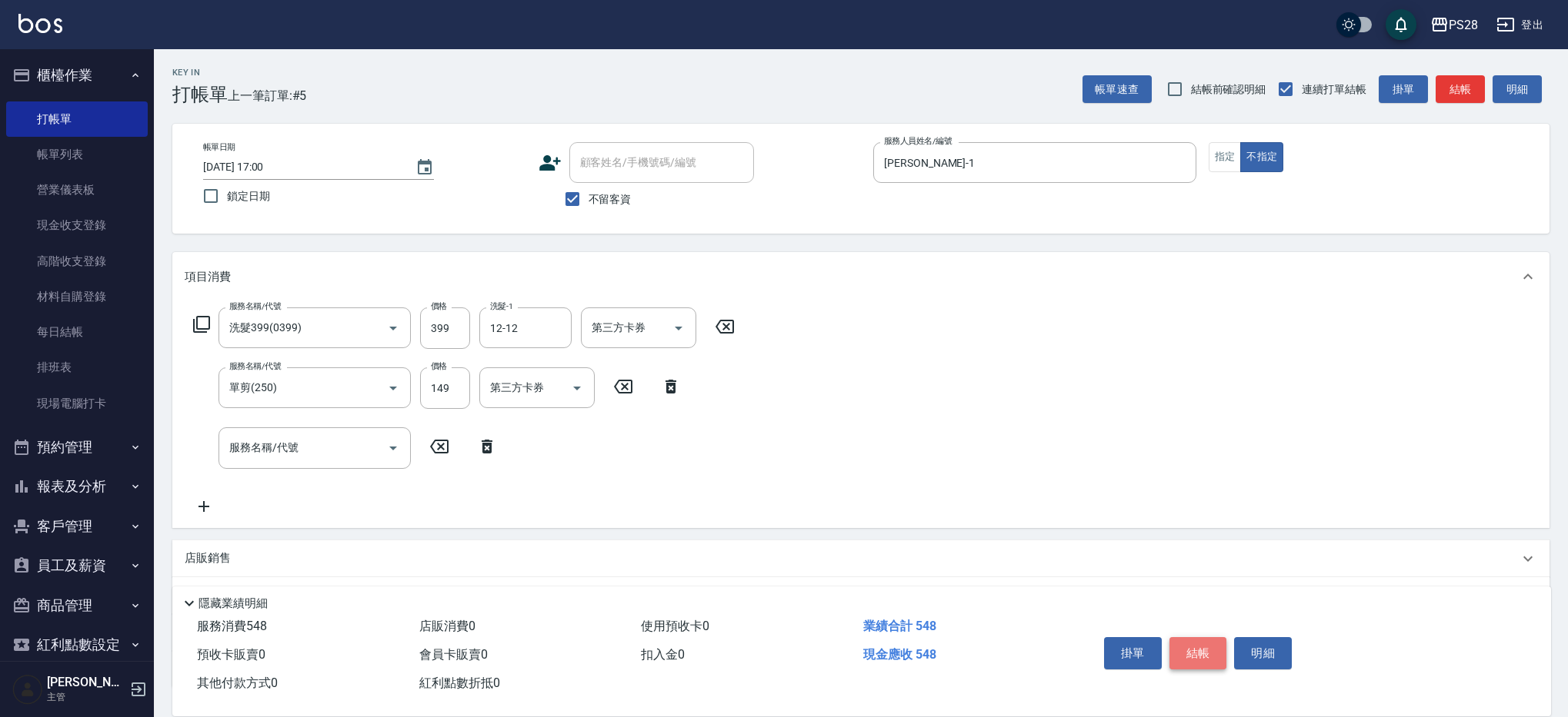
click at [1212, 653] on button "結帳" at bounding box center [1198, 653] width 58 height 32
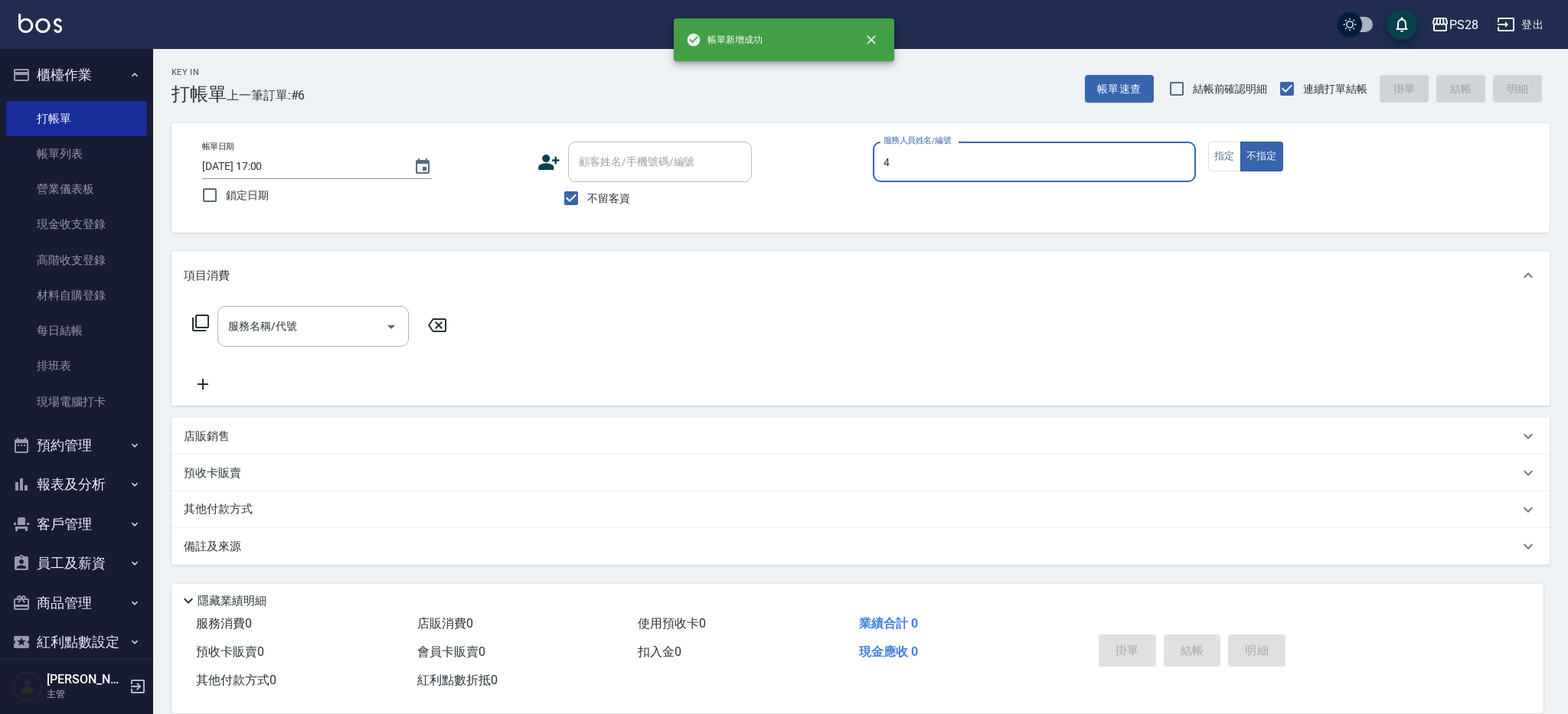
type input "NITA-4"
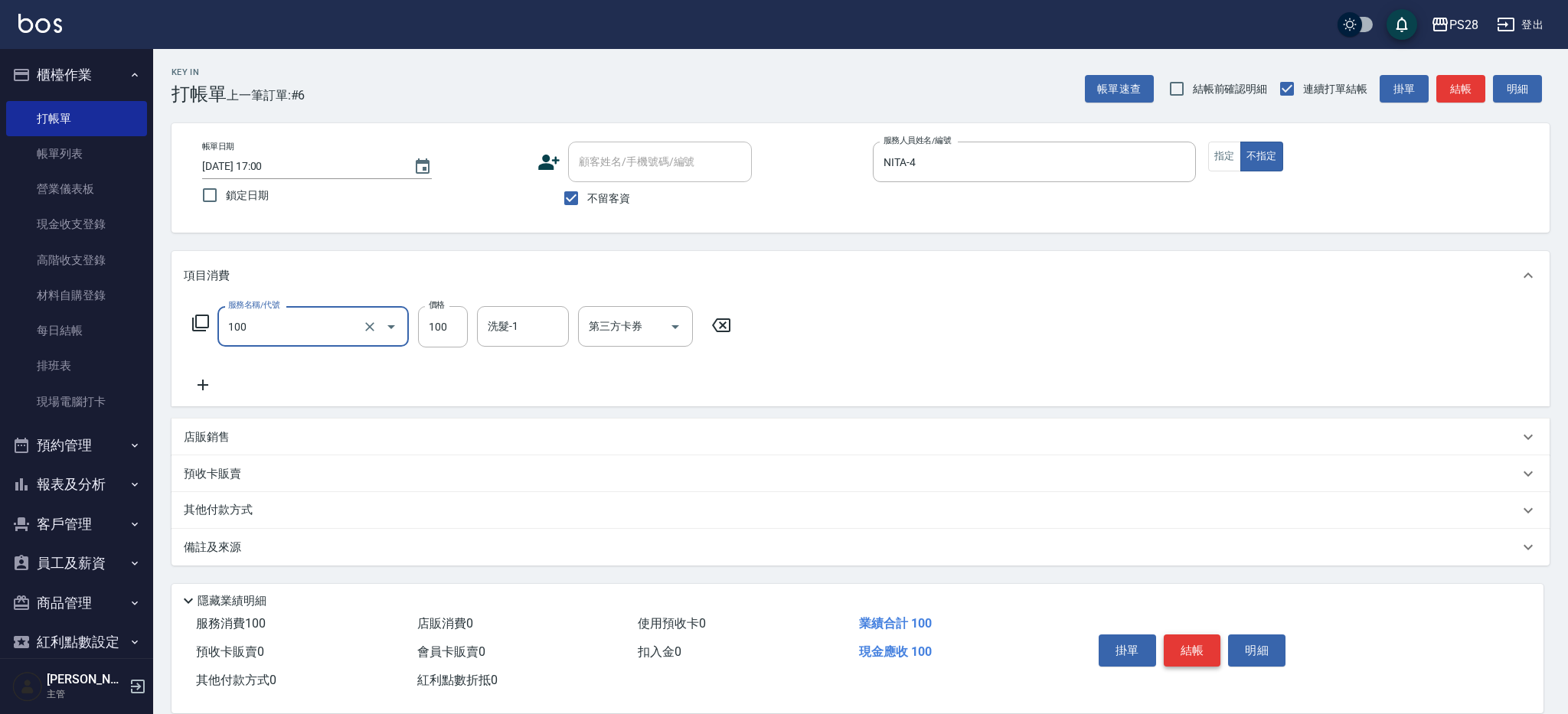
type input "洗髮(100)"
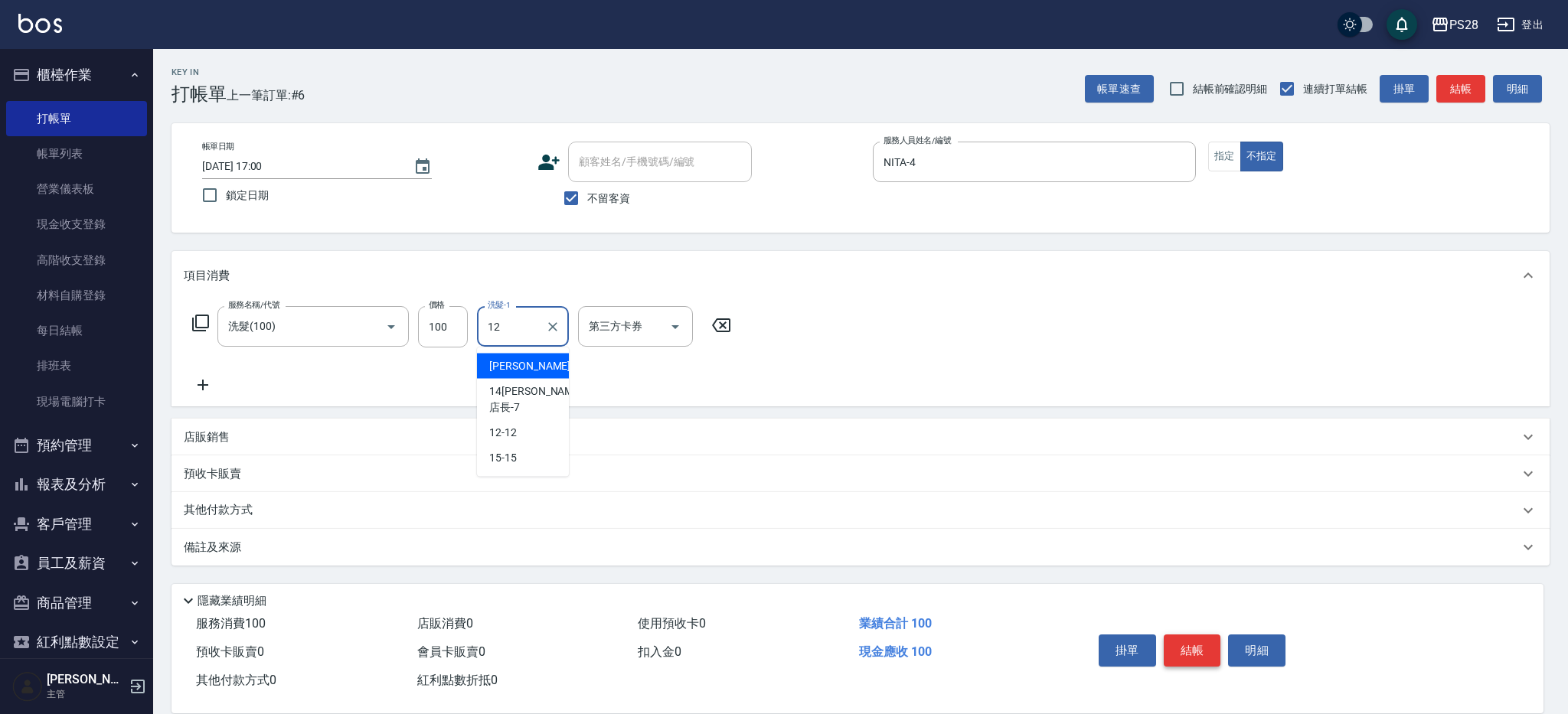
type input "12-12"
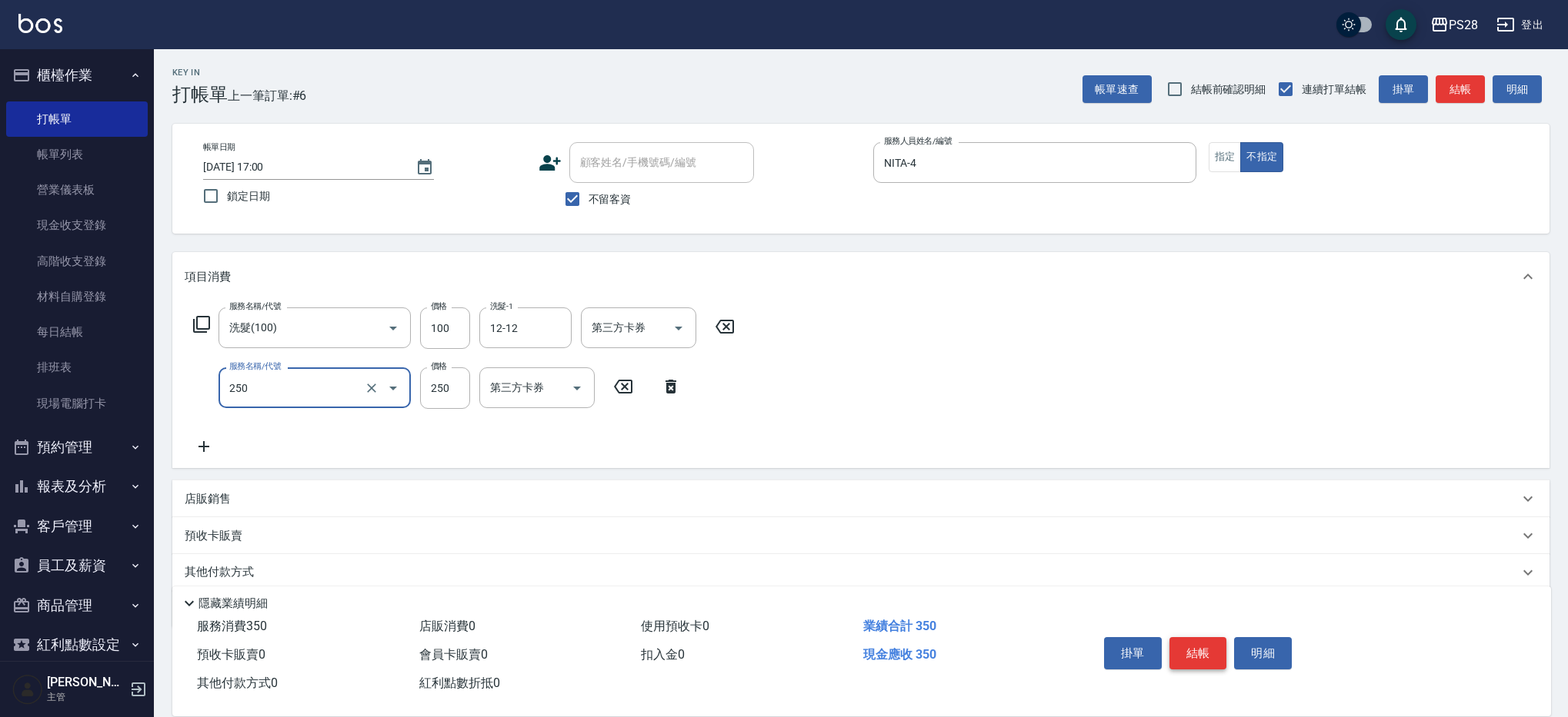
type input "單剪(250)"
type input "149"
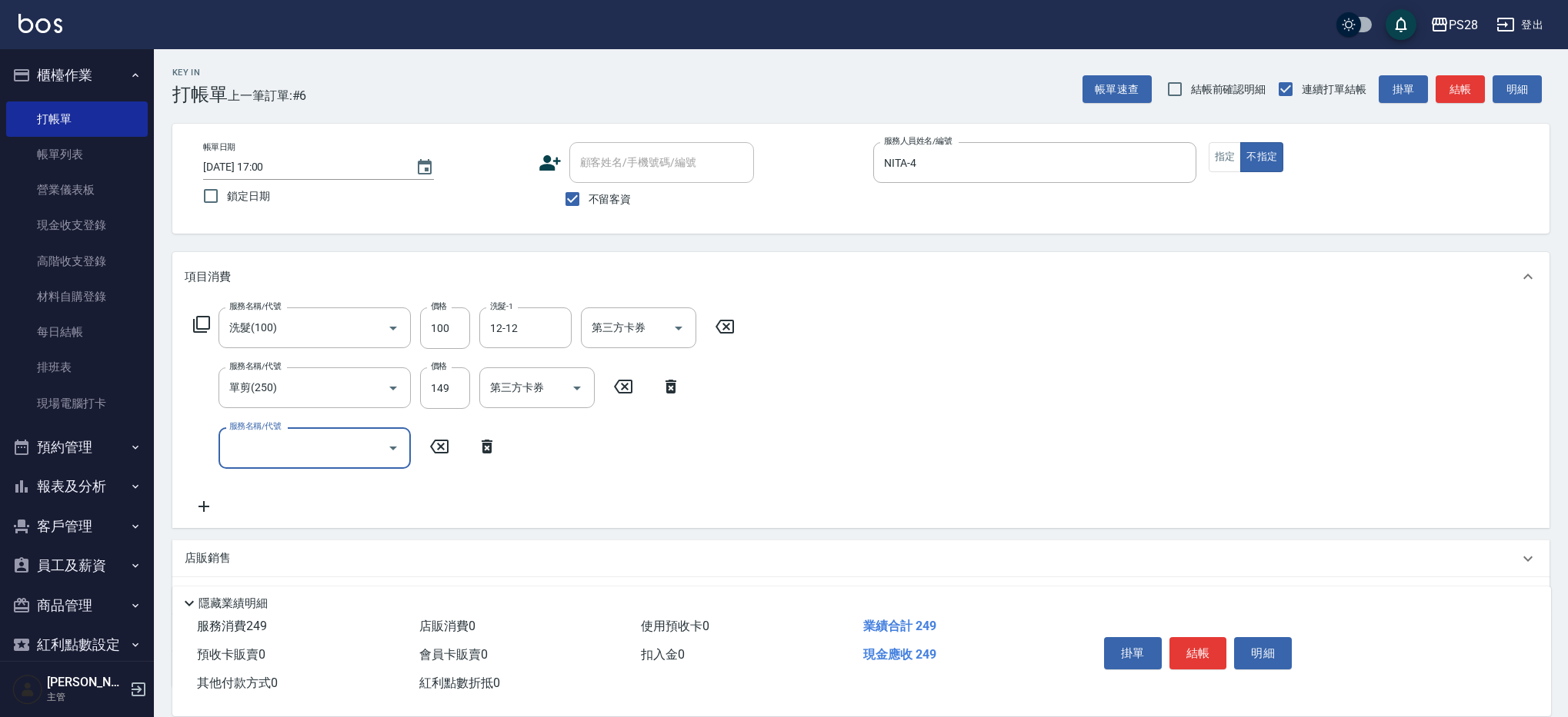
click at [1212, 652] on button "結帳" at bounding box center [1198, 653] width 58 height 32
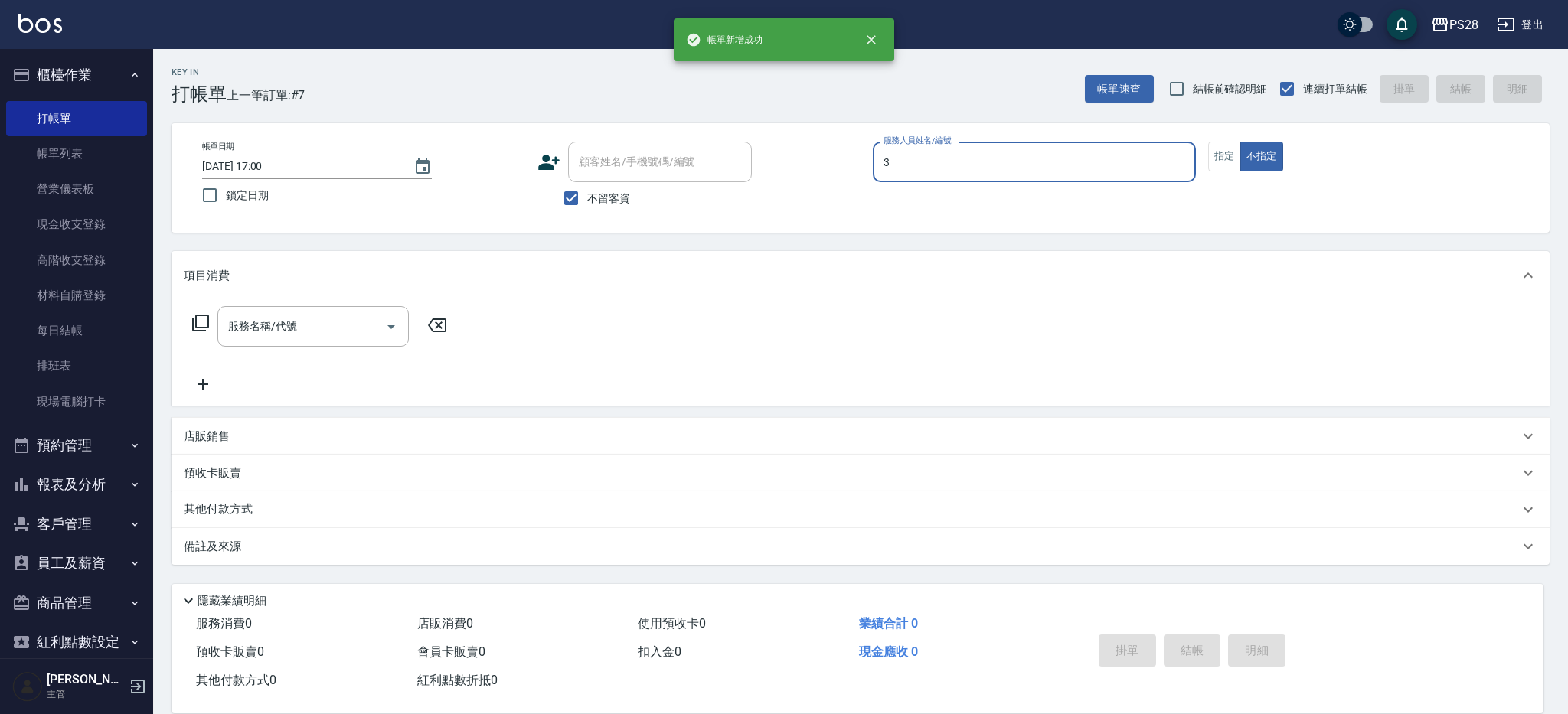
type input "Moris-3"
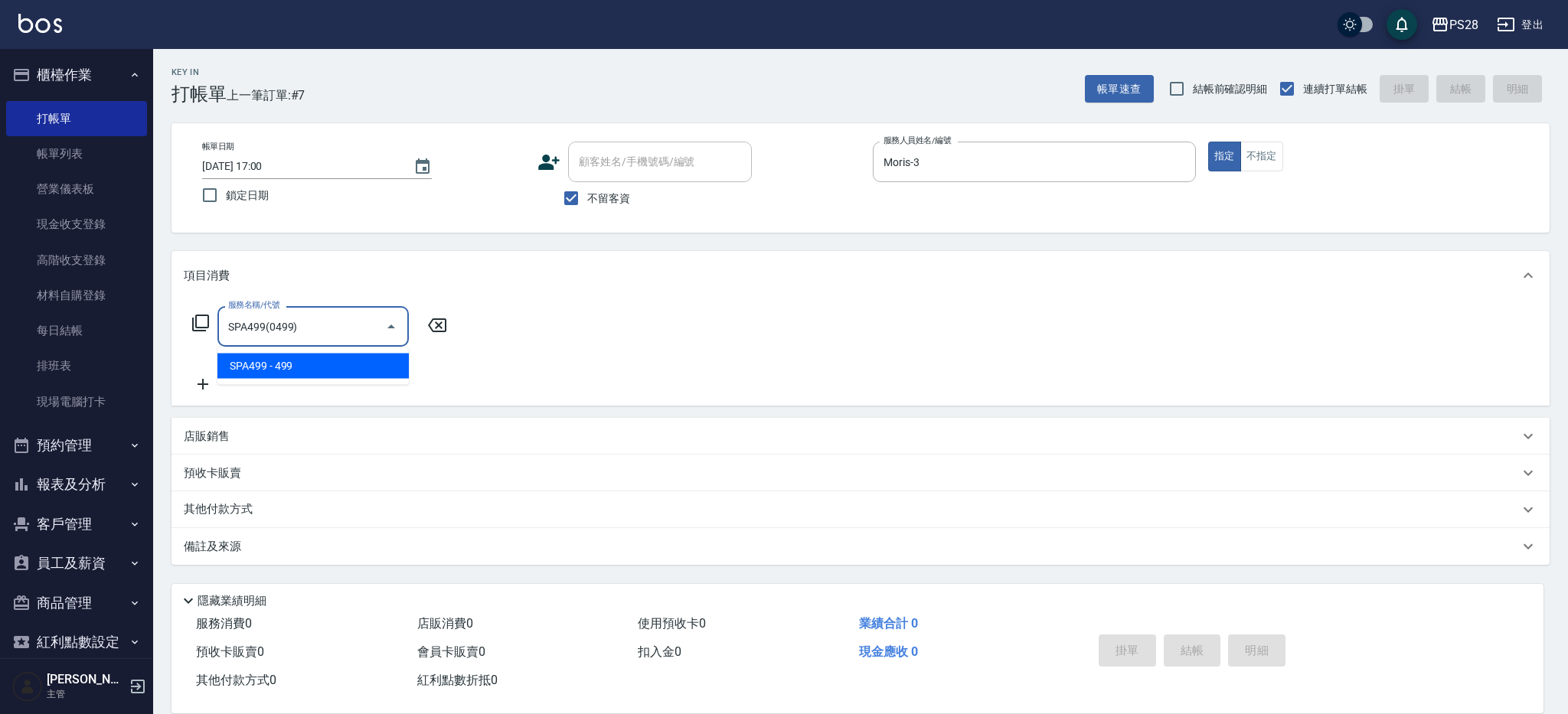
type input "SPA499(0499)"
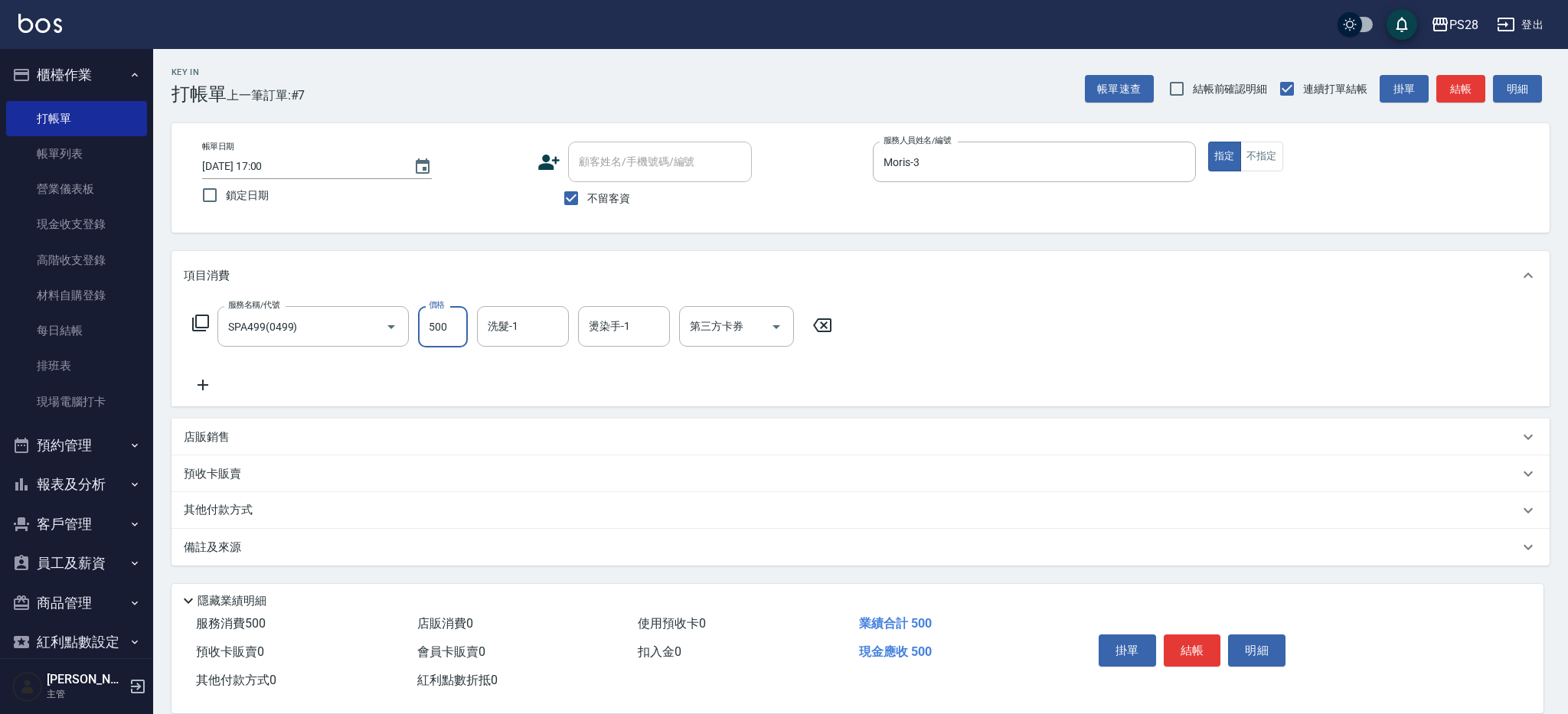
type input "500"
type input "Moris-3"
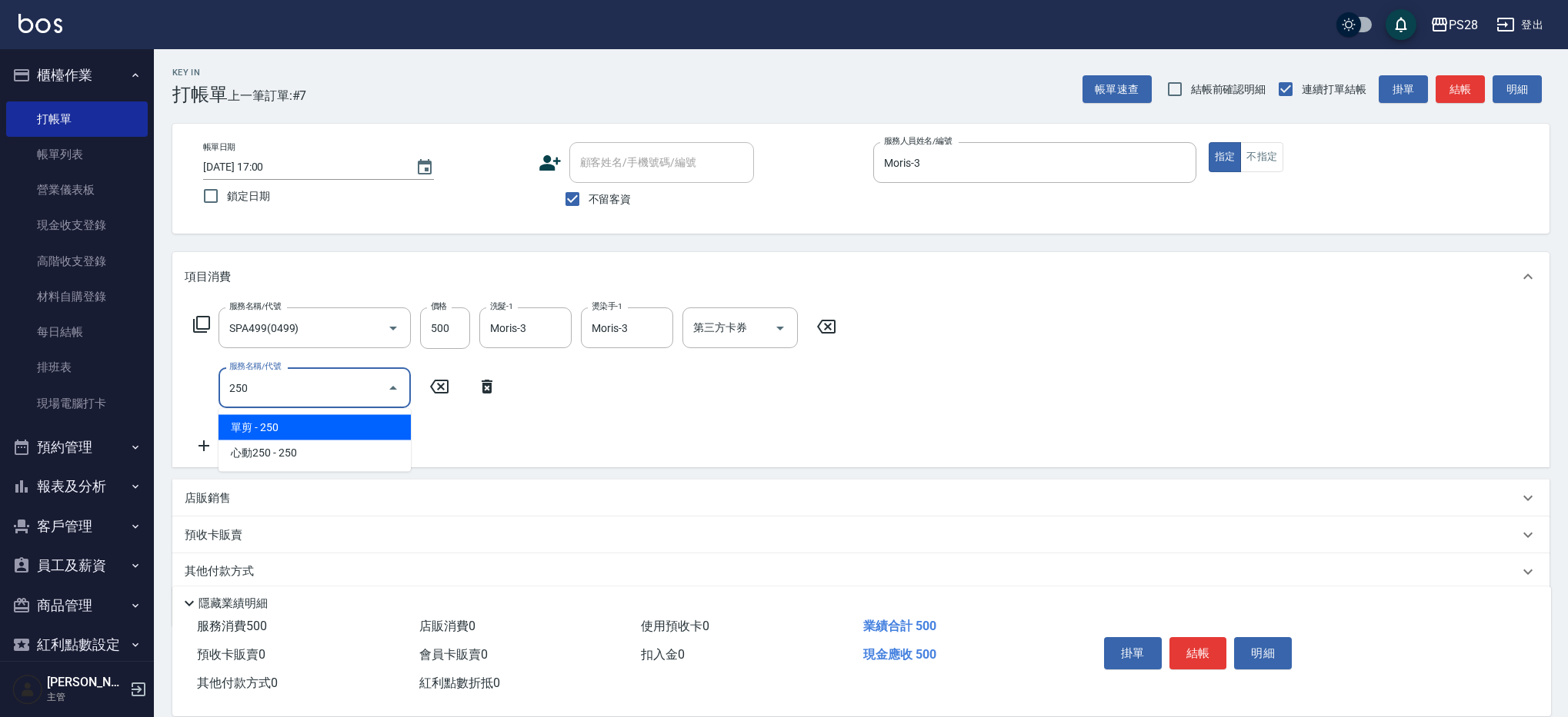
type input "單剪(250)"
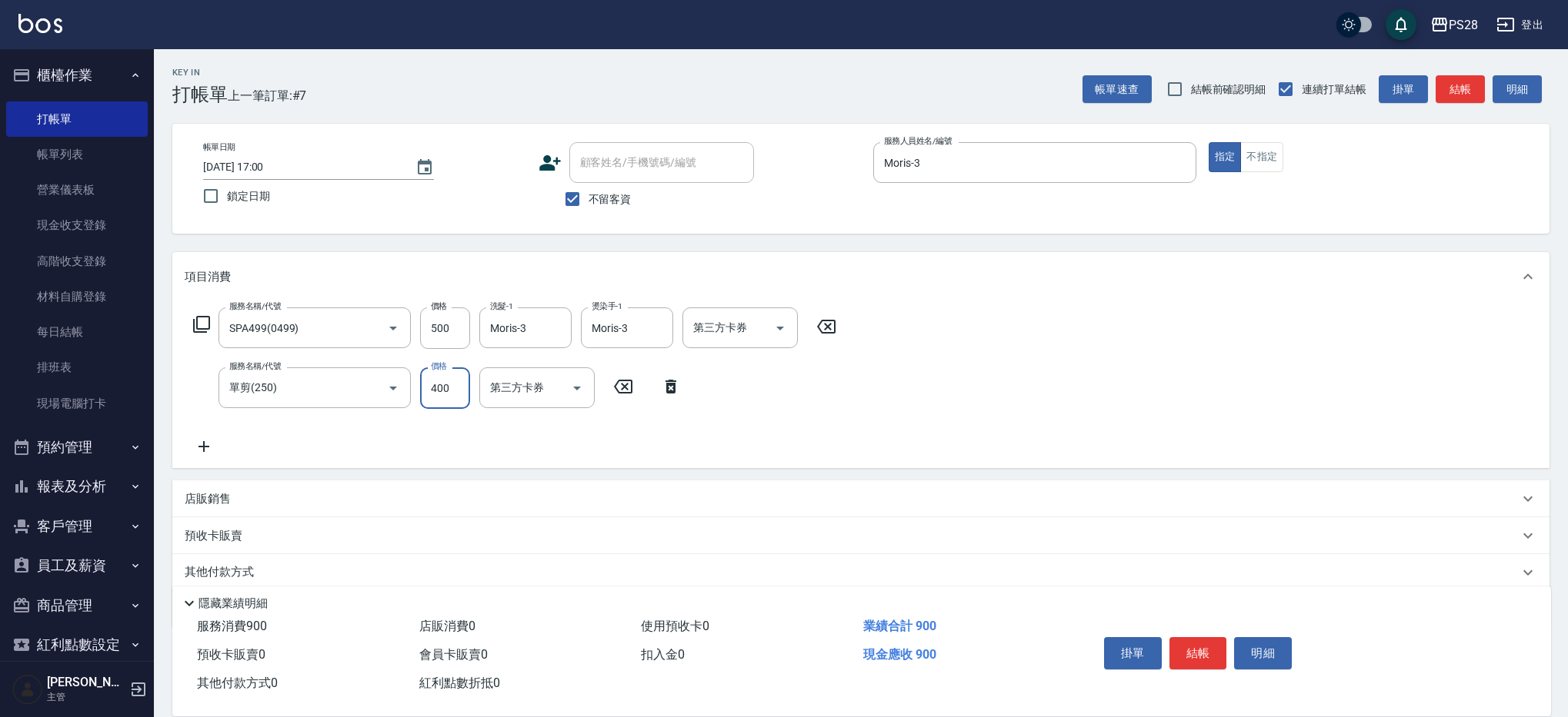
type input "400"
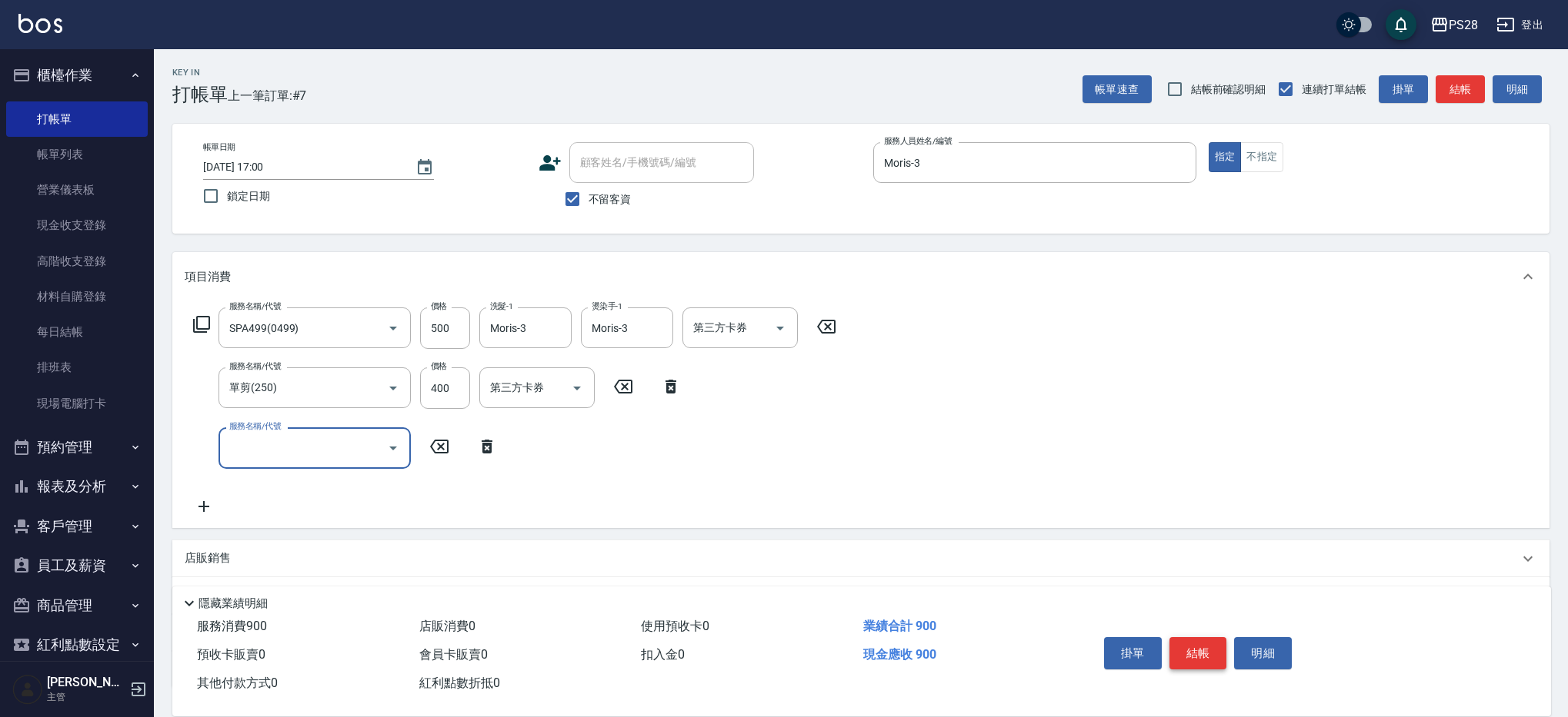
click at [1198, 648] on button "結帳" at bounding box center [1198, 653] width 58 height 32
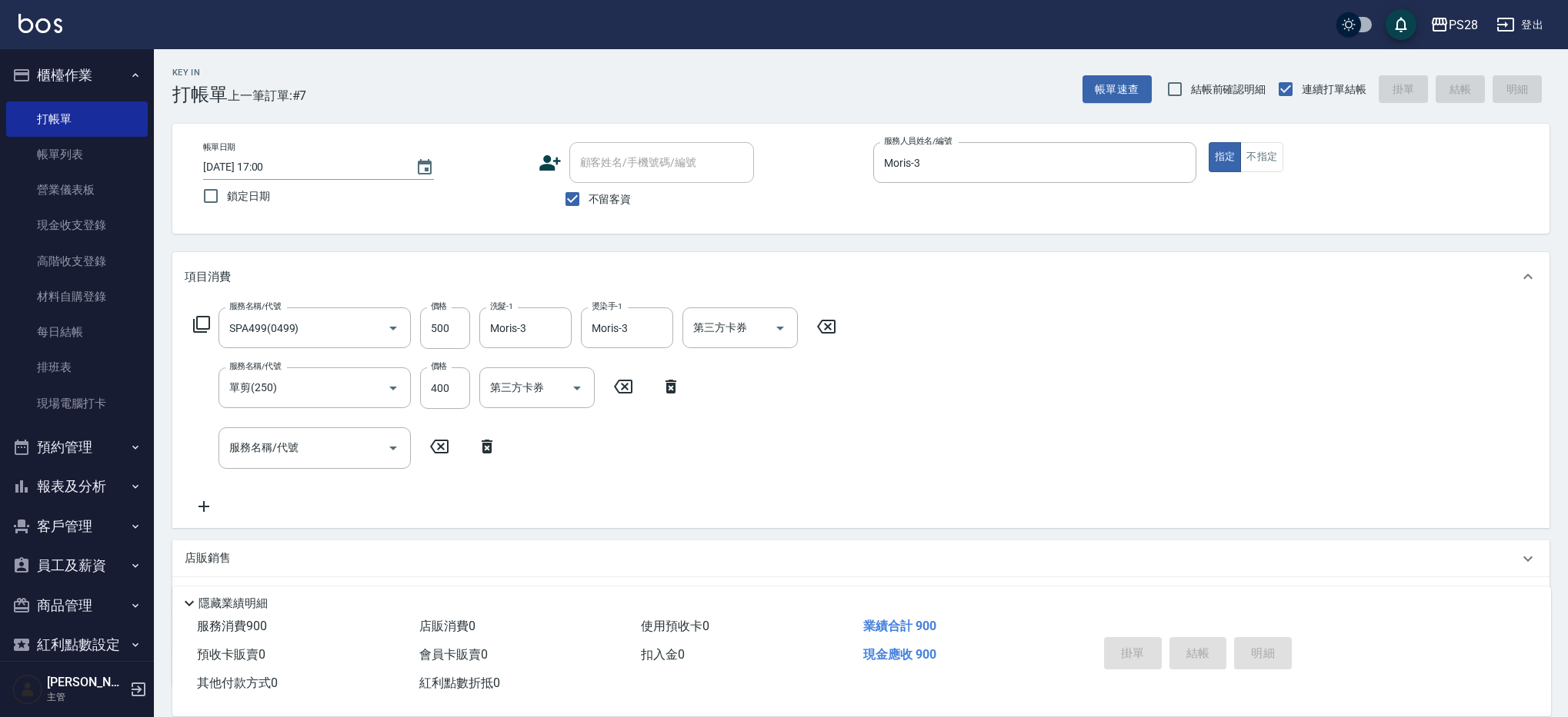
type input "[DATE] 17:01"
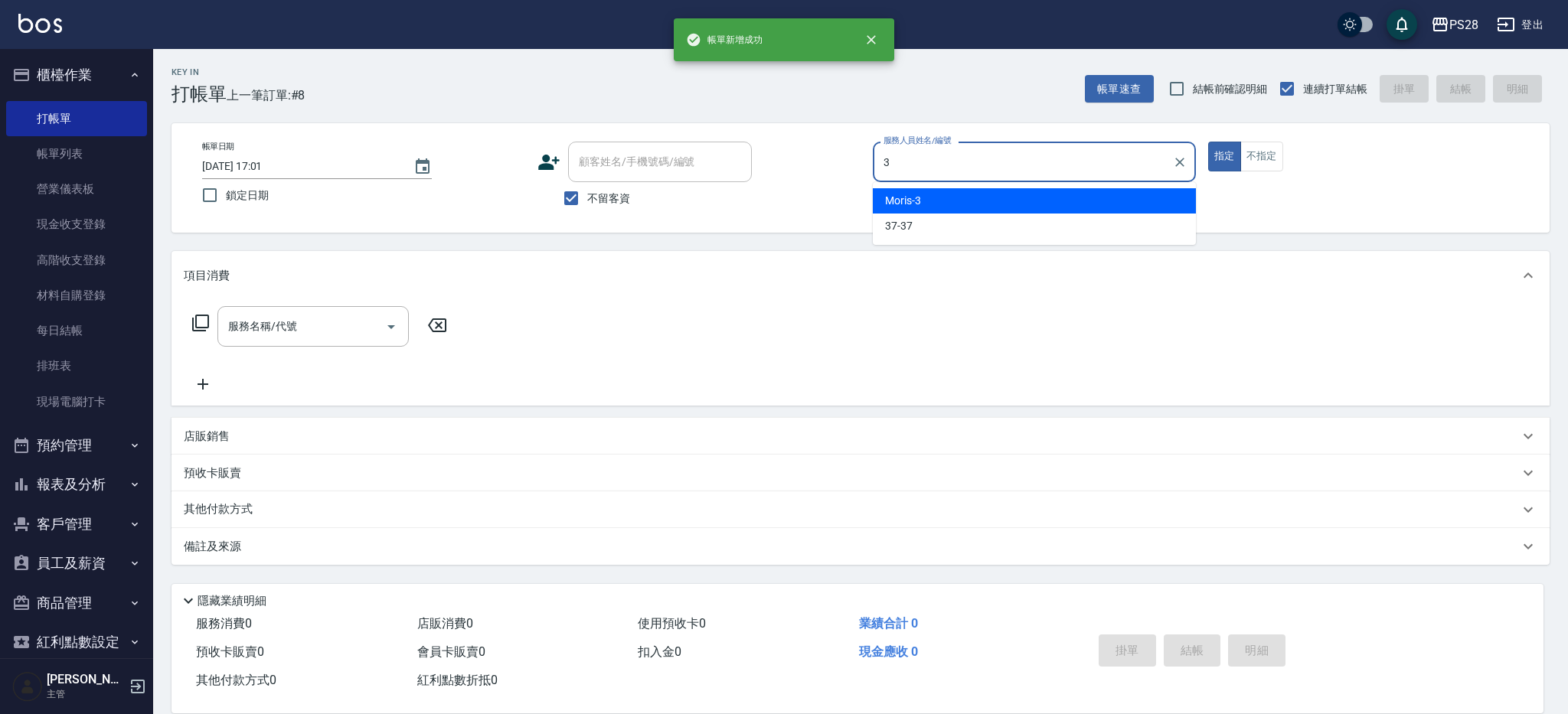
type input "Moris-3"
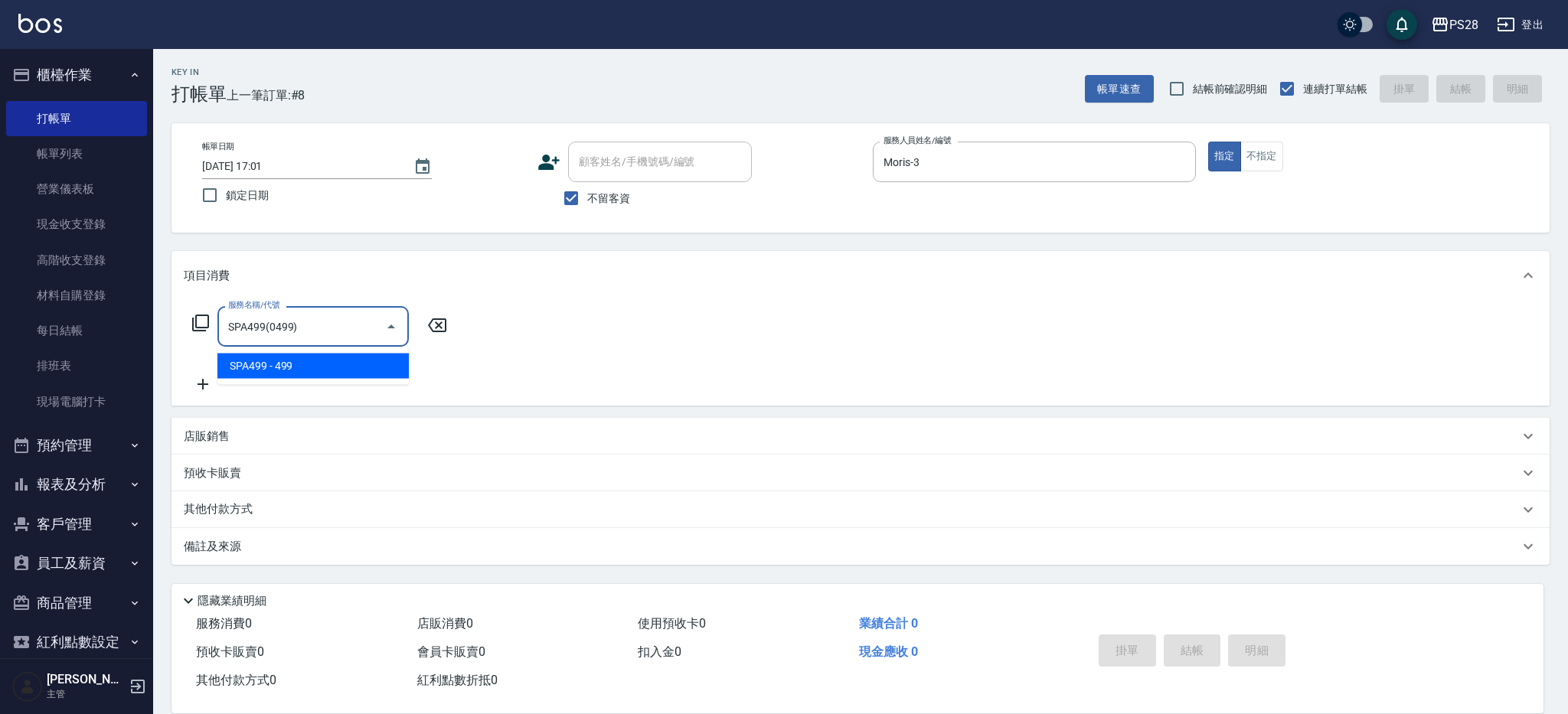
type input "SPA499(0499)"
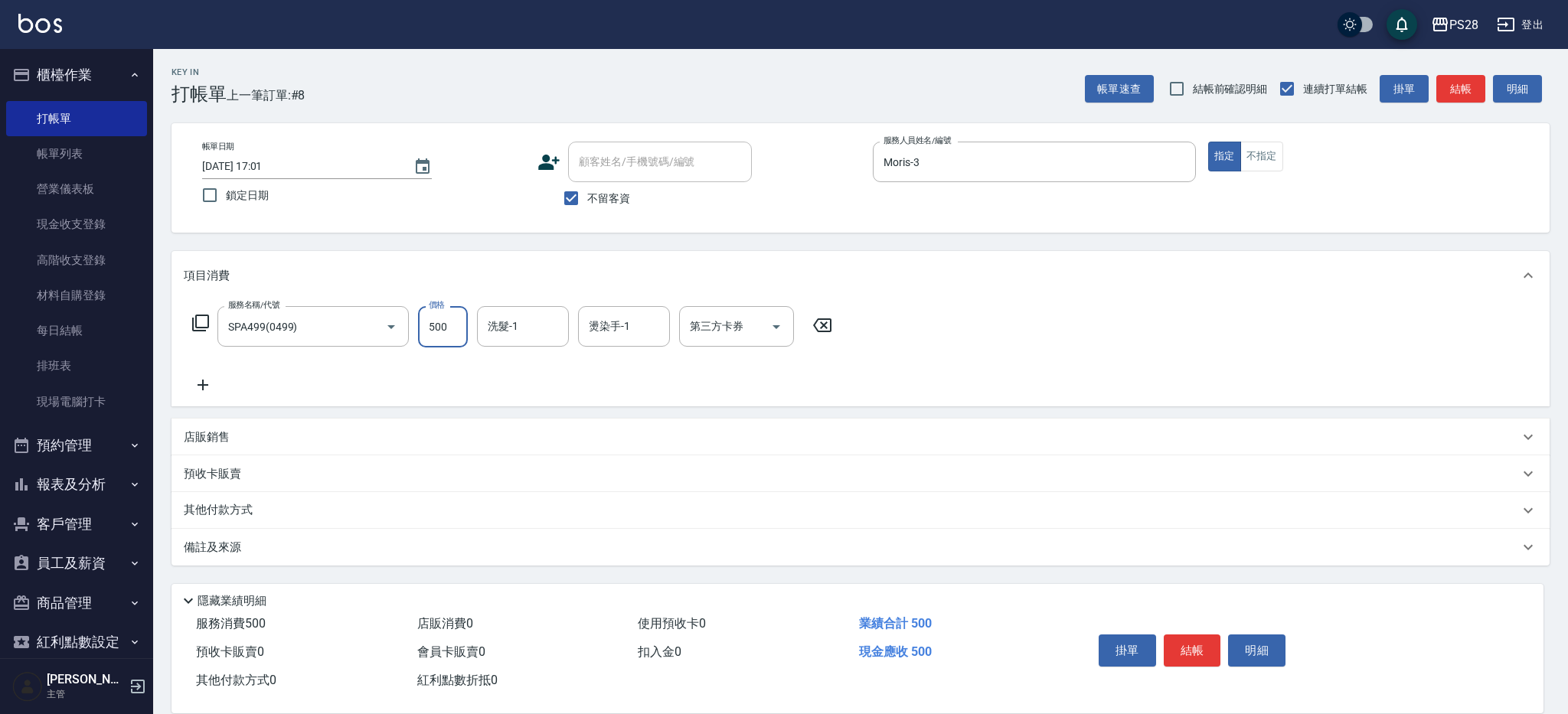
type input "500"
type input "Moris-3"
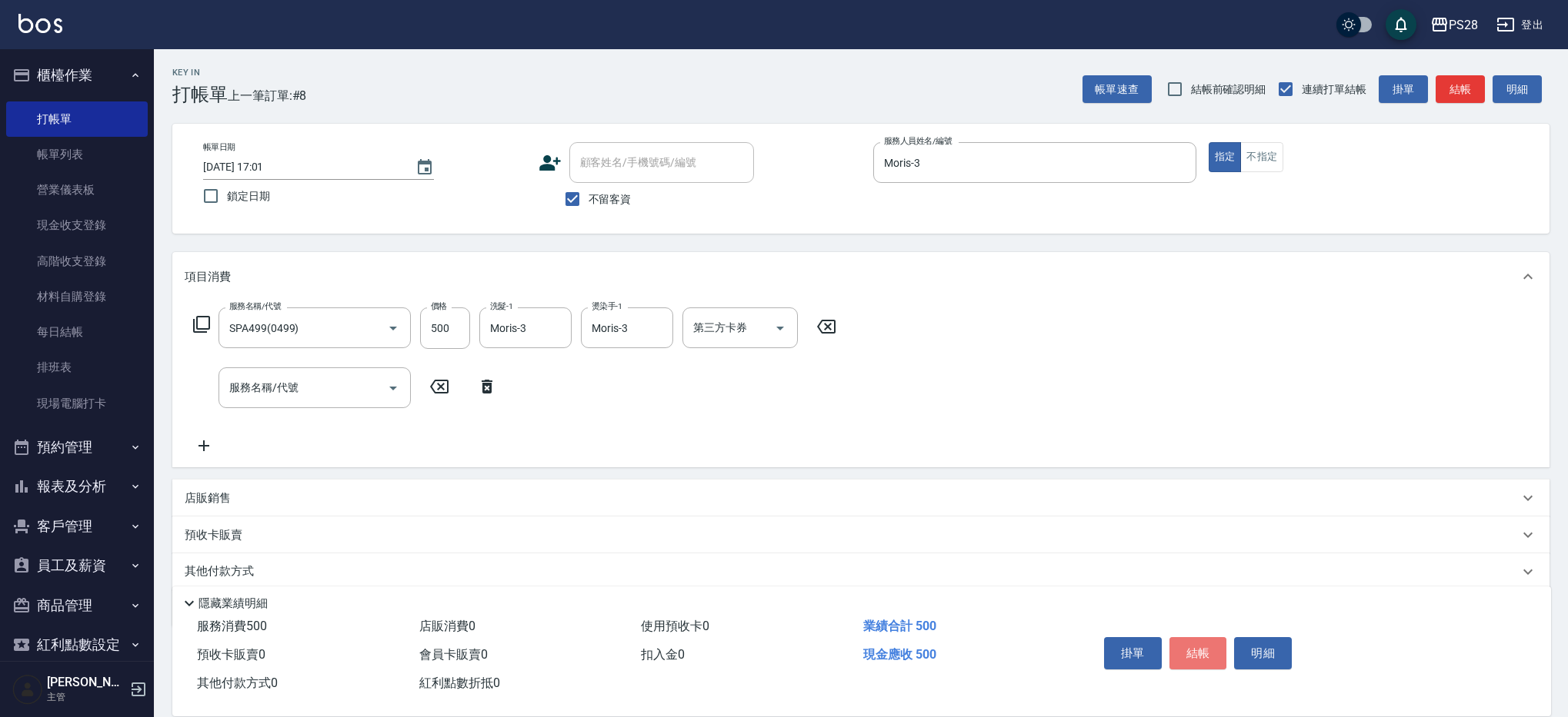
click at [1203, 648] on button "結帳" at bounding box center [1198, 653] width 58 height 32
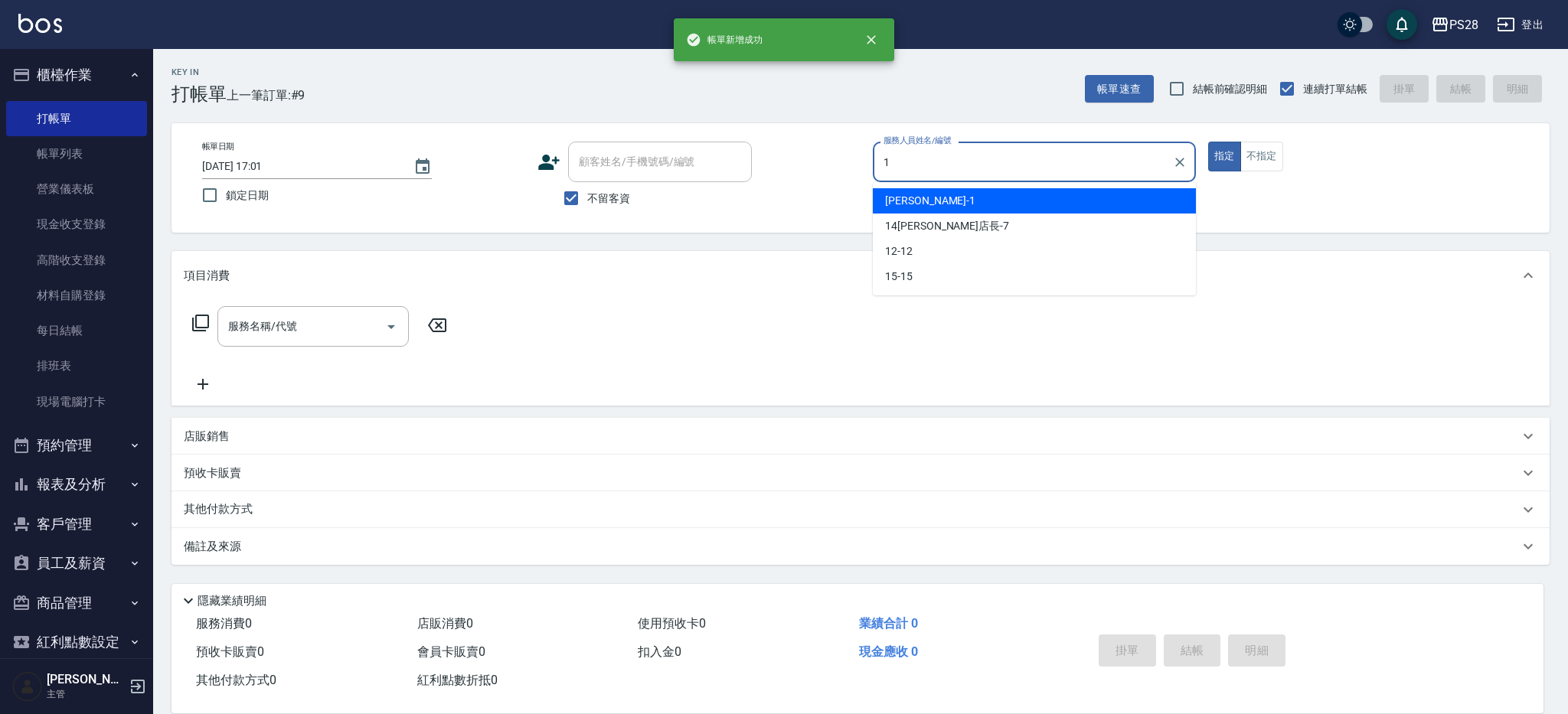
type input "[PERSON_NAME]-1"
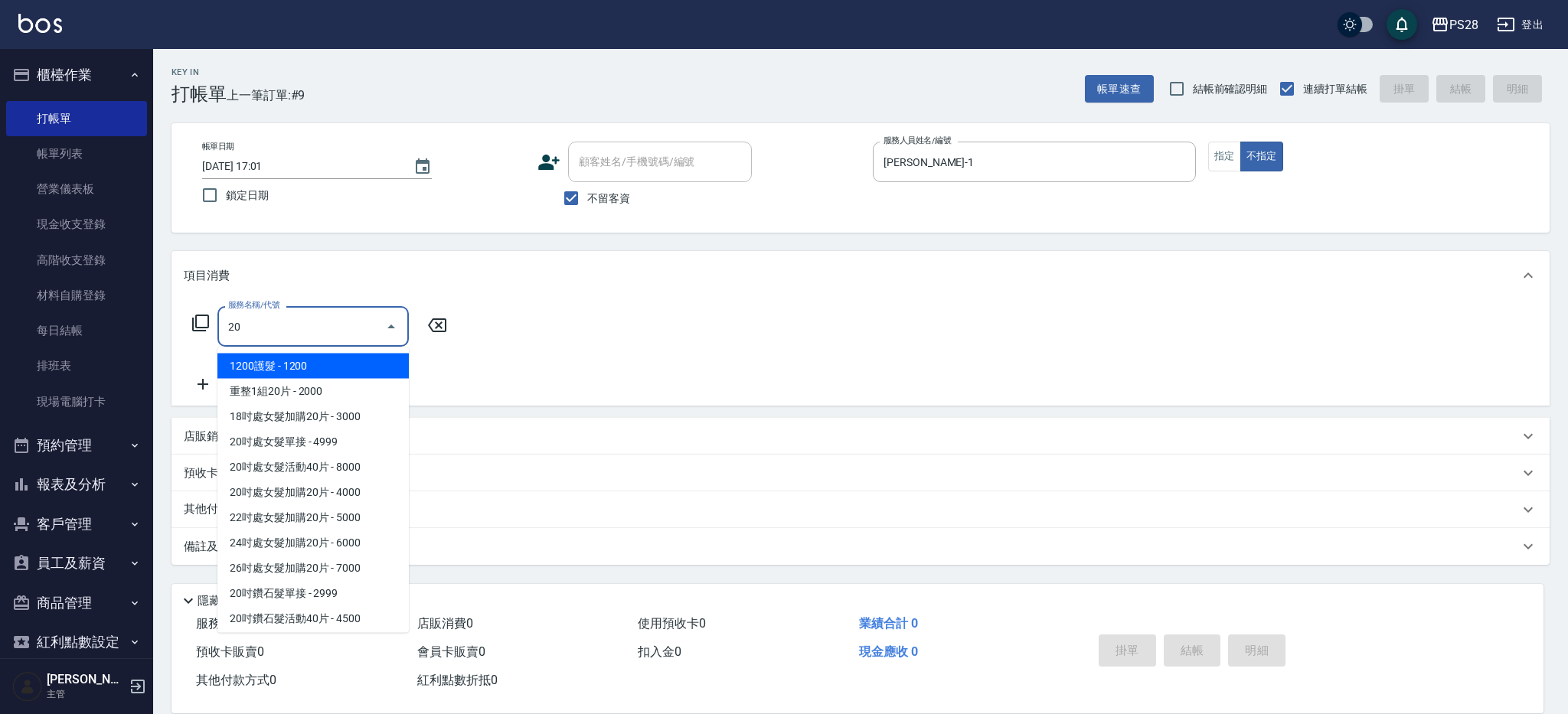
type input "2"
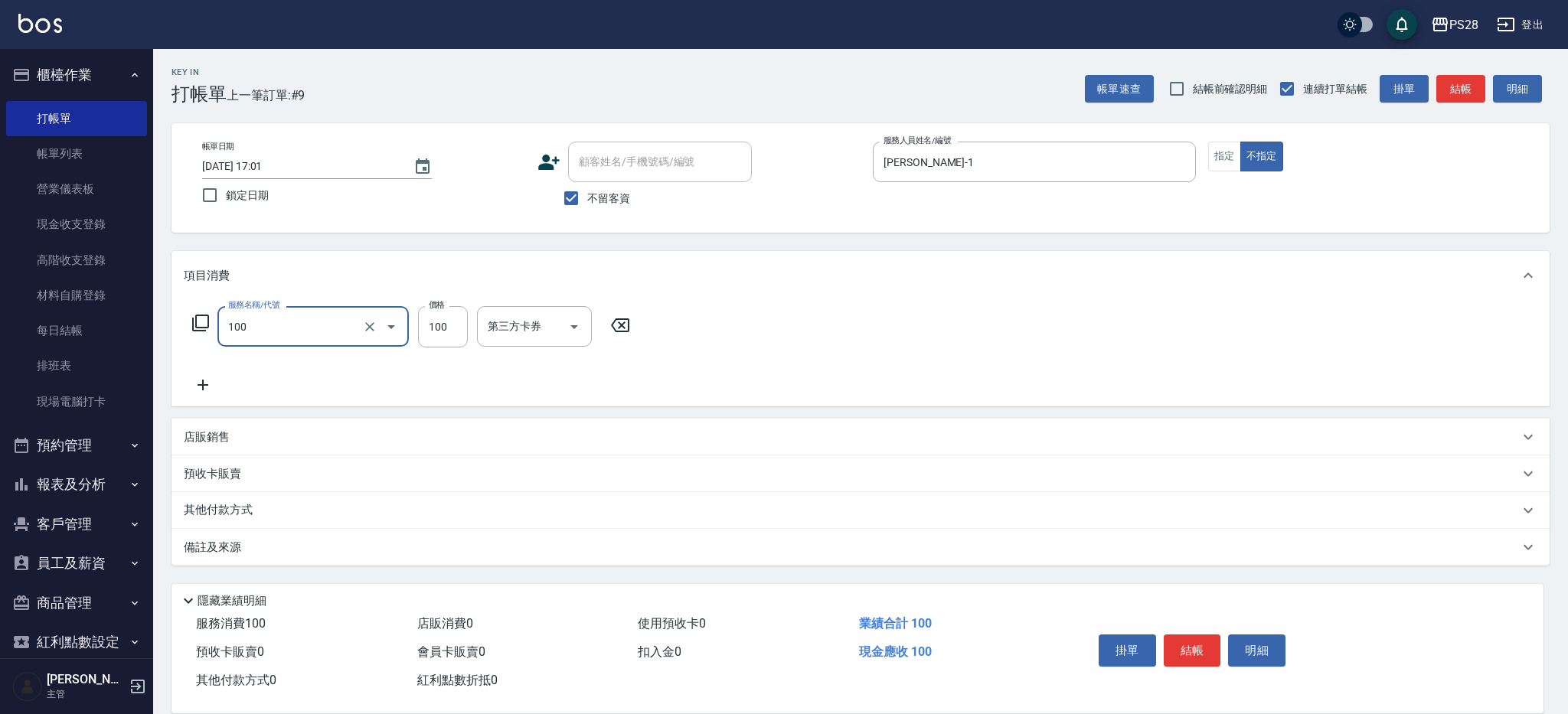
type input "洗髮(100)"
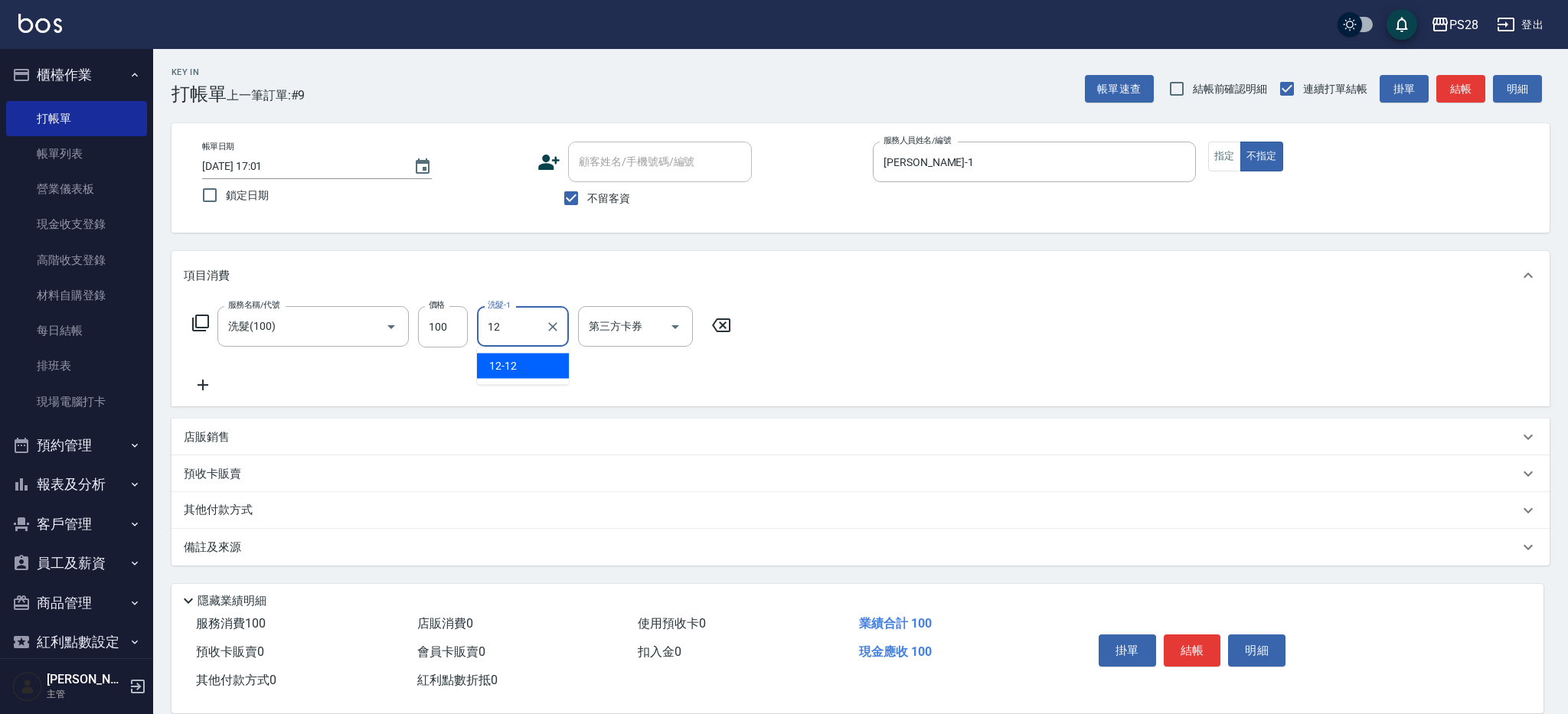
type input "12-12"
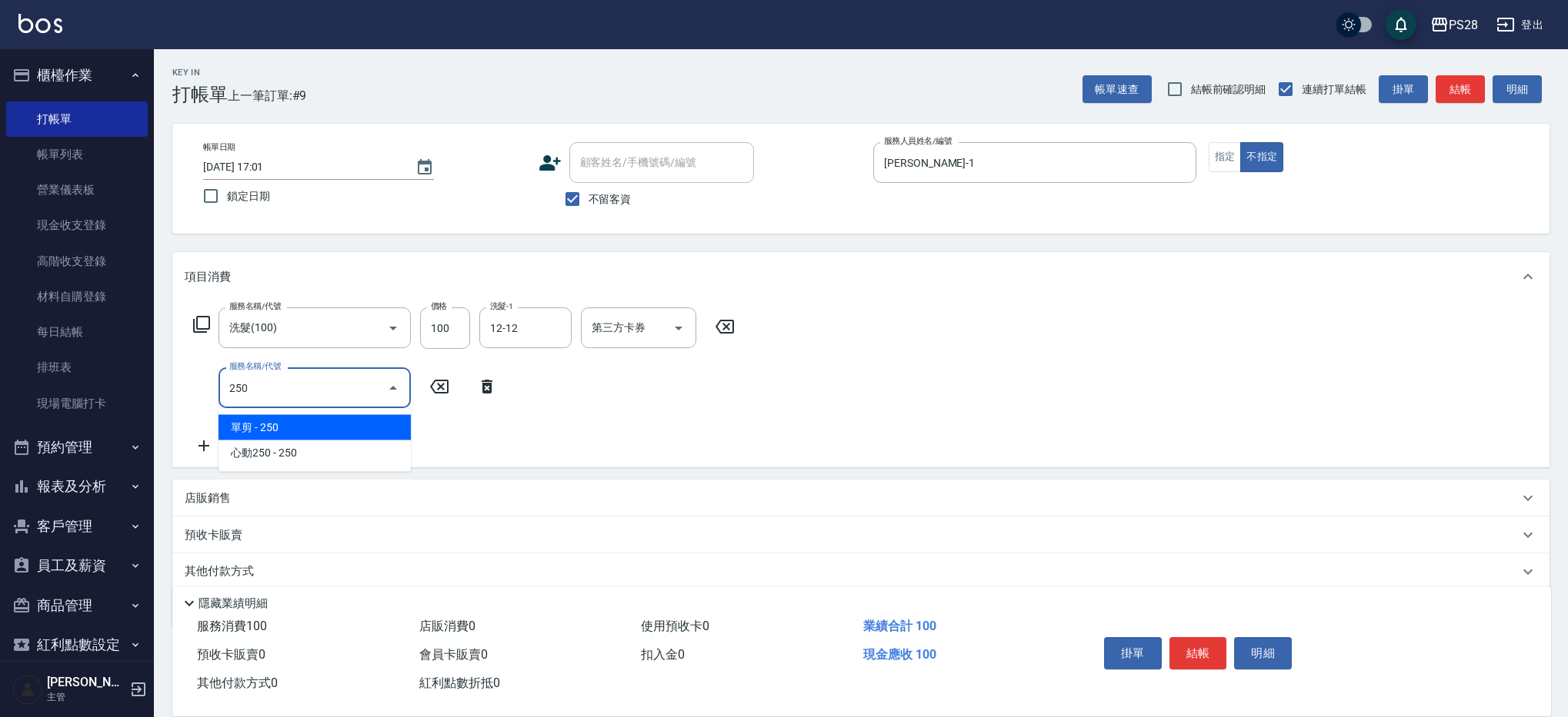
type input "單剪(250)"
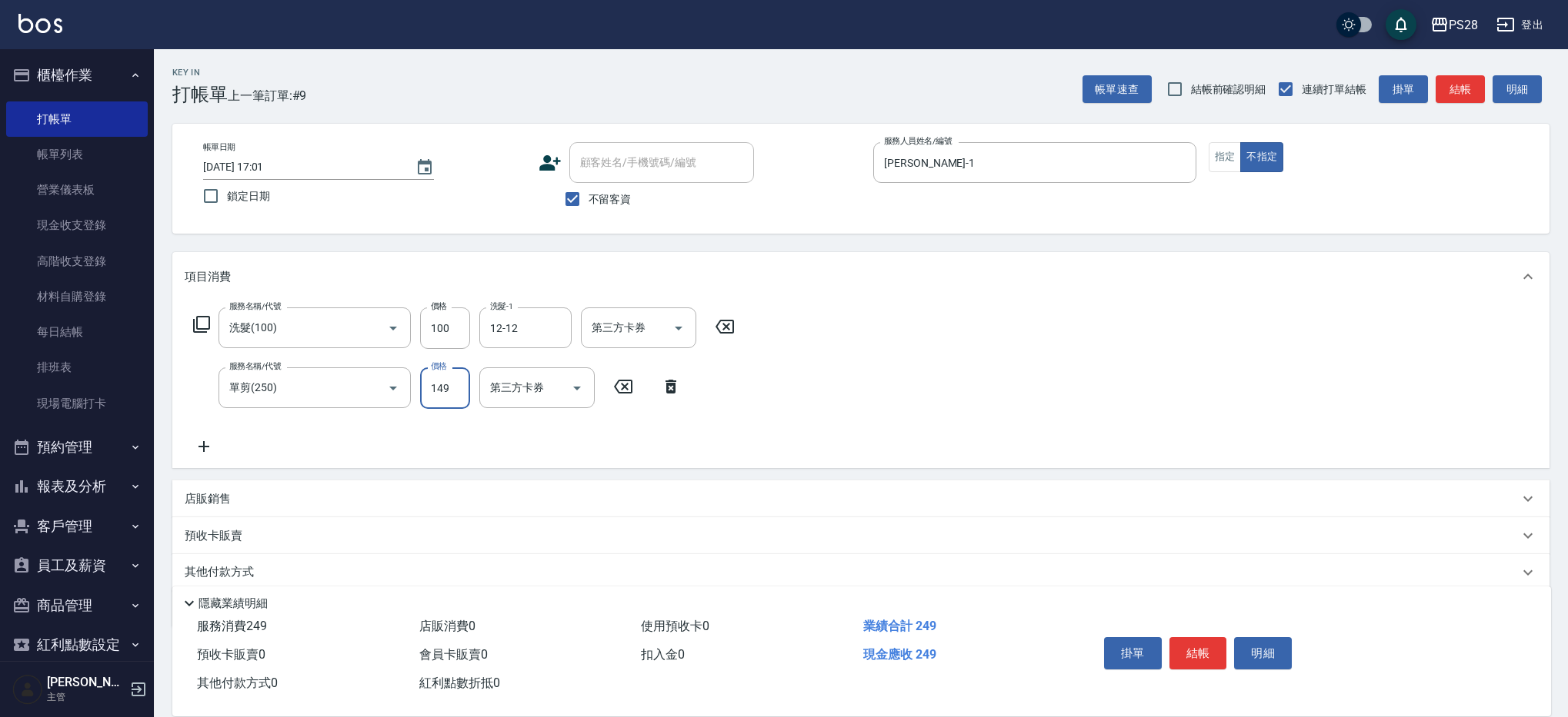
type input "149"
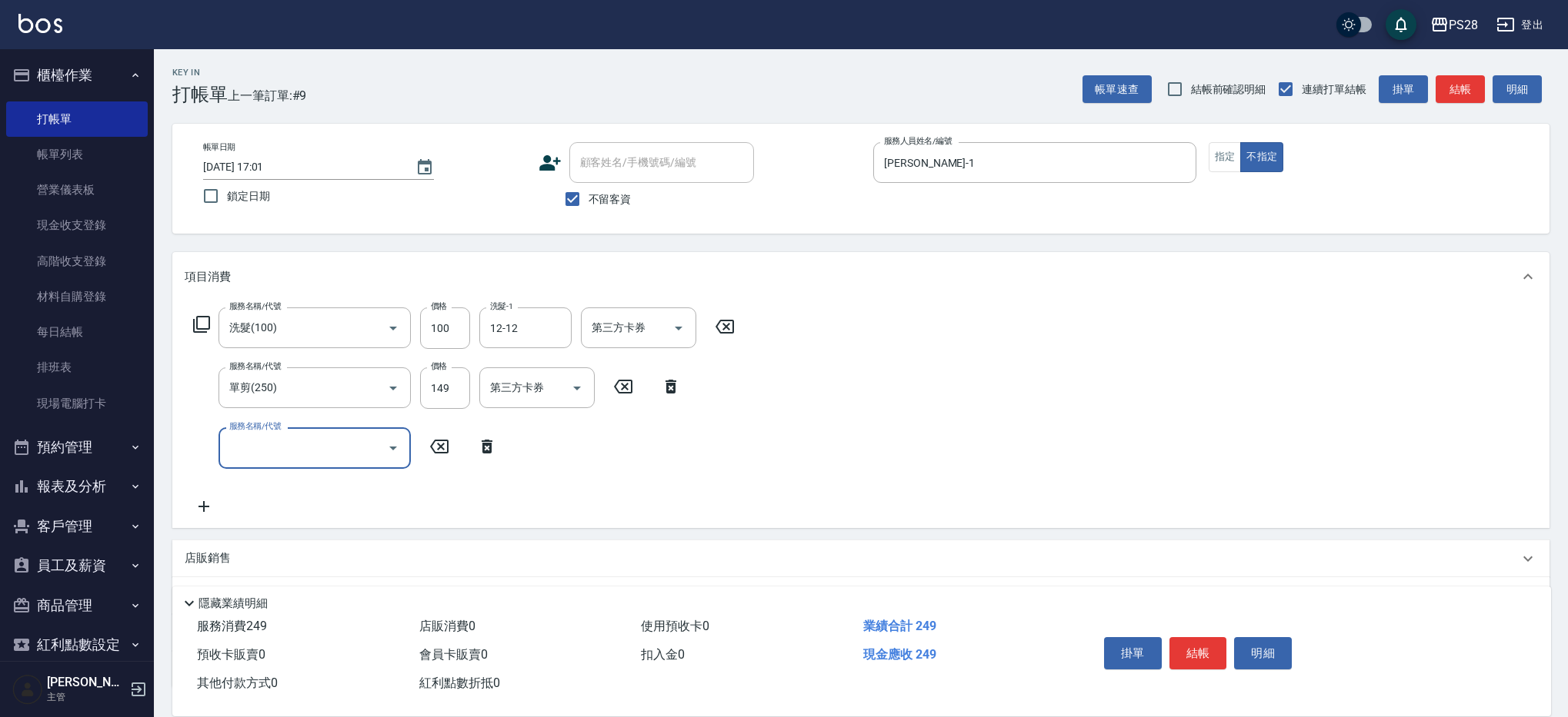
scroll to position [1, 0]
click at [1198, 652] on button "結帳" at bounding box center [1198, 653] width 58 height 32
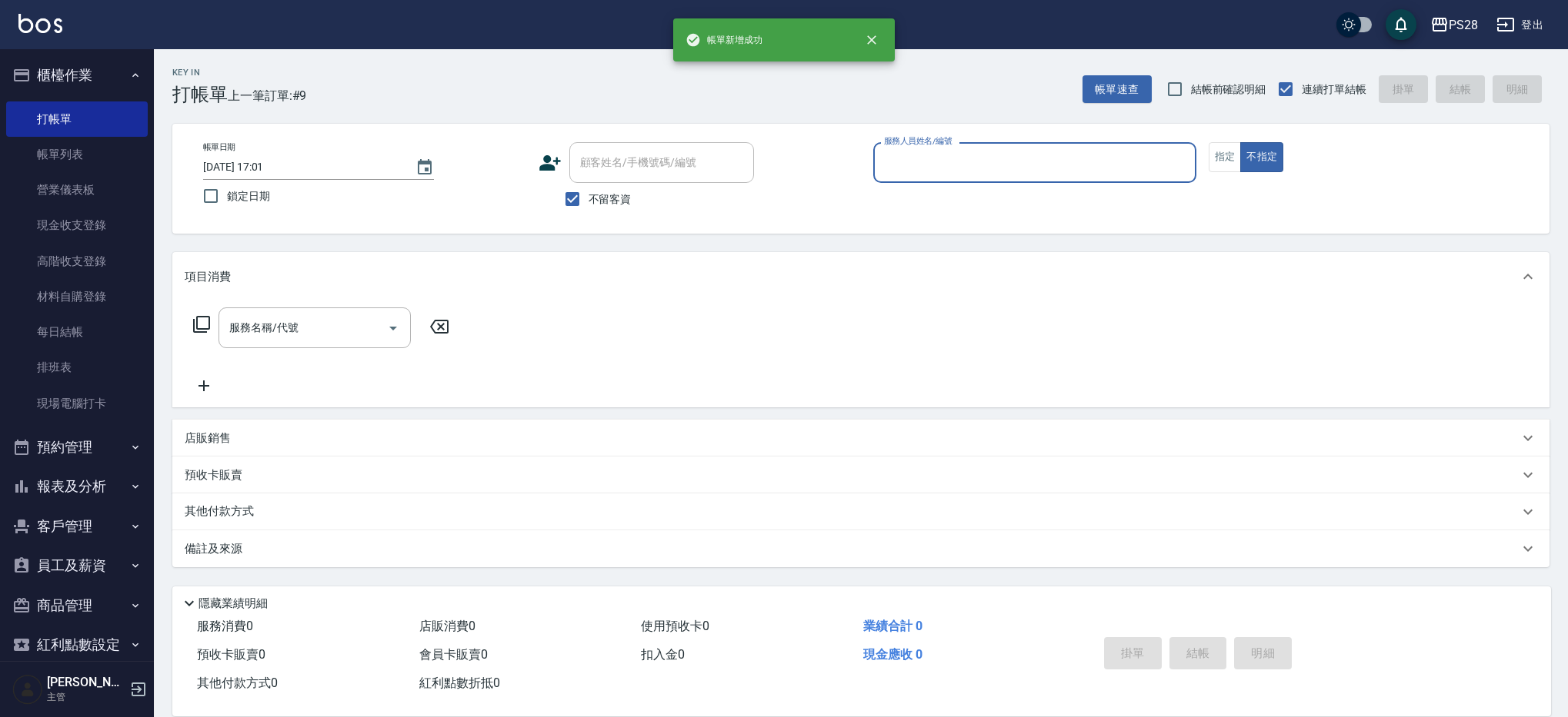
scroll to position [0, 0]
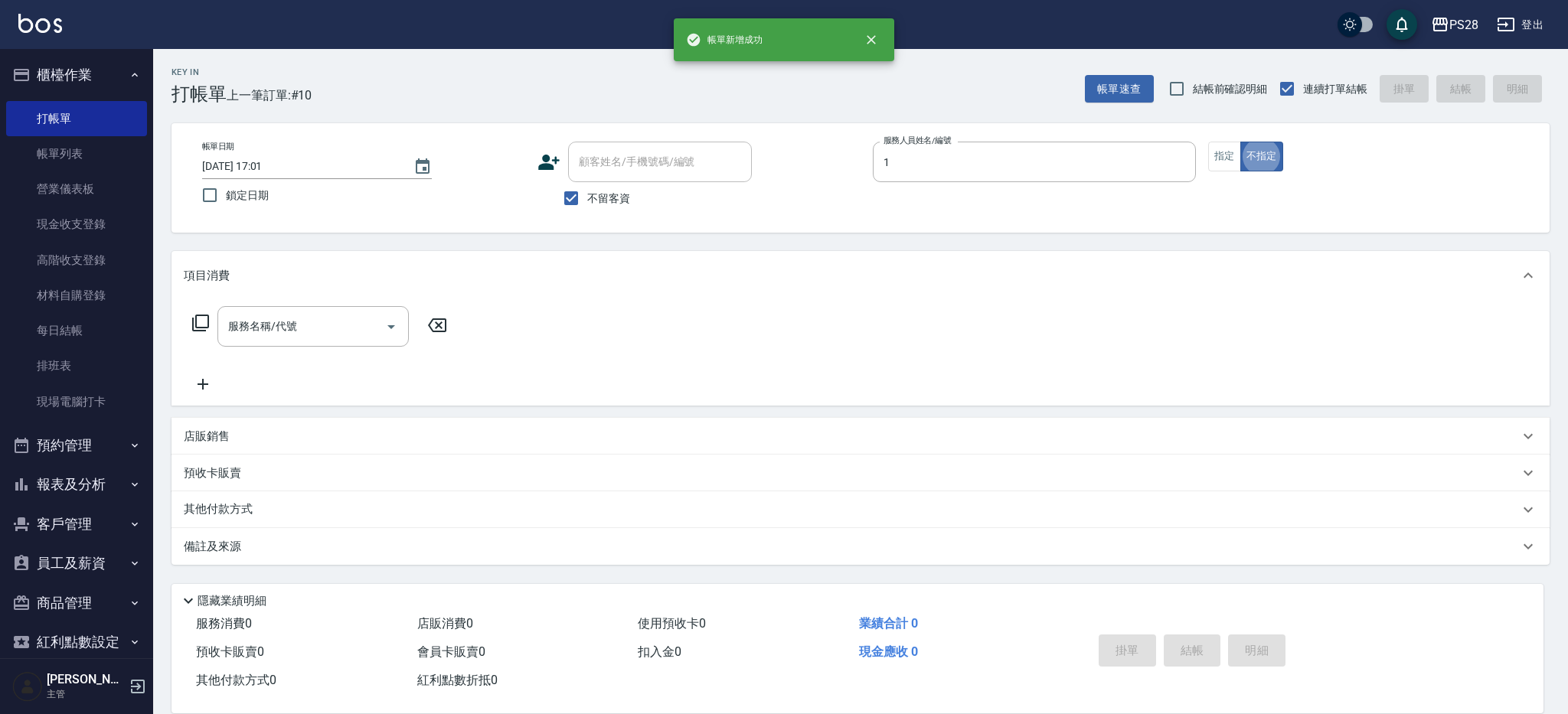
type input "[PERSON_NAME]-1"
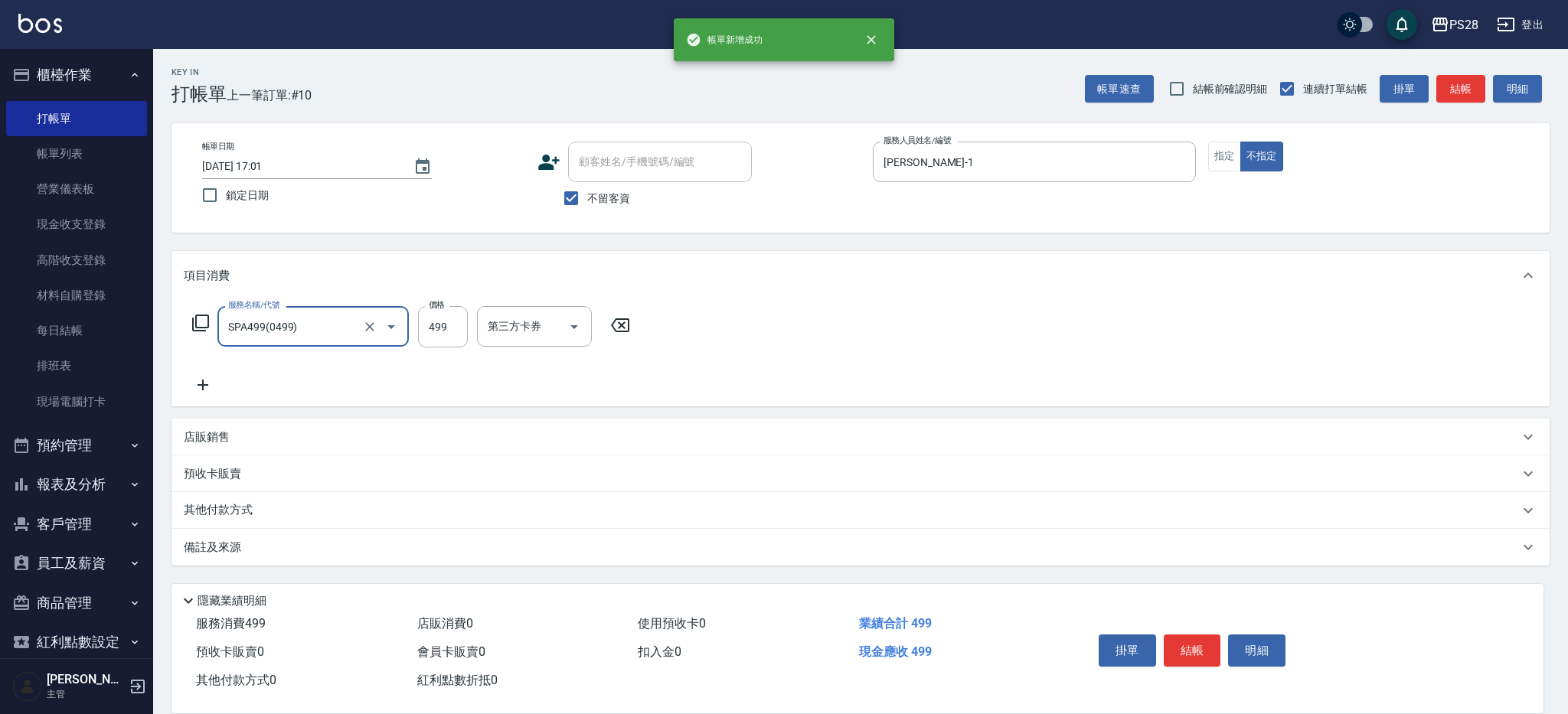
type input "SPA499(0499)"
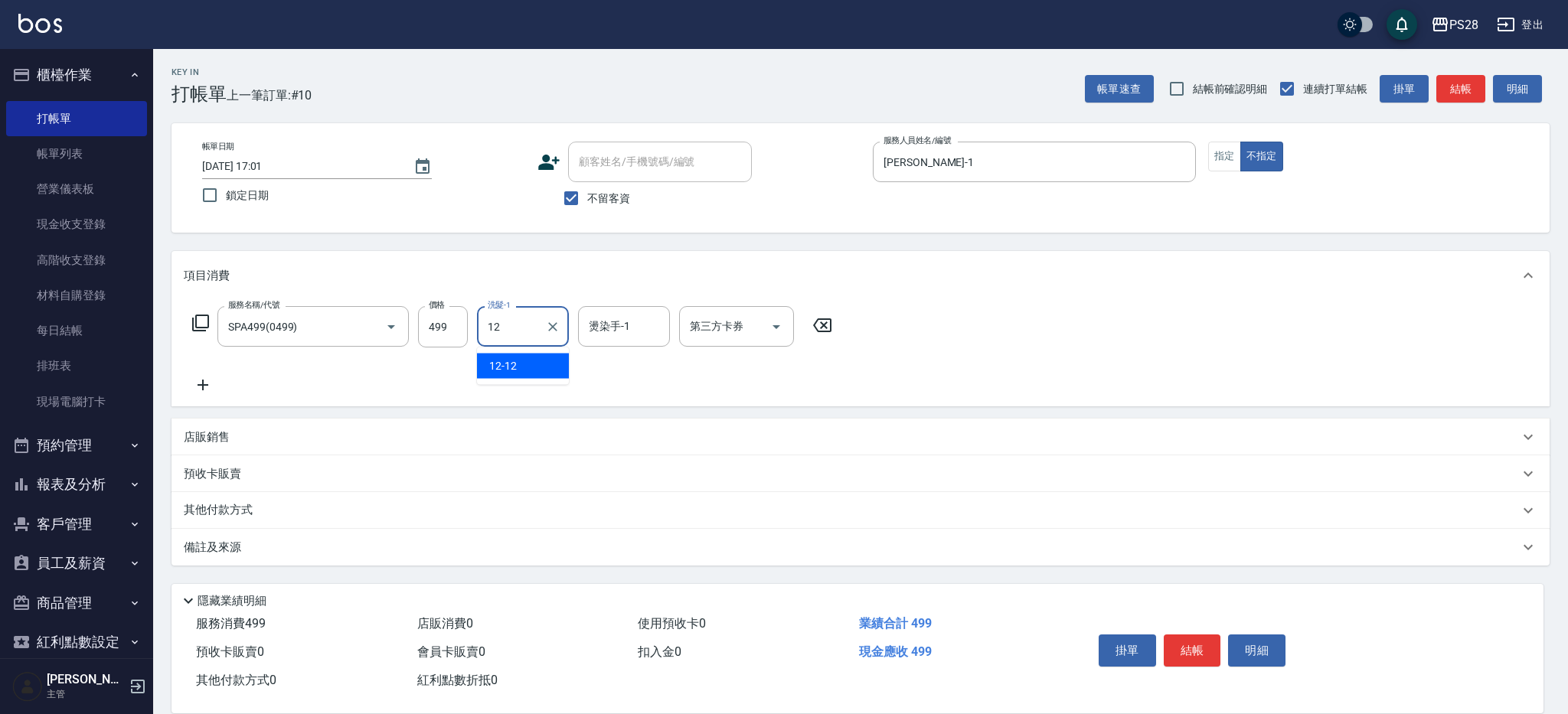
type input "12-12"
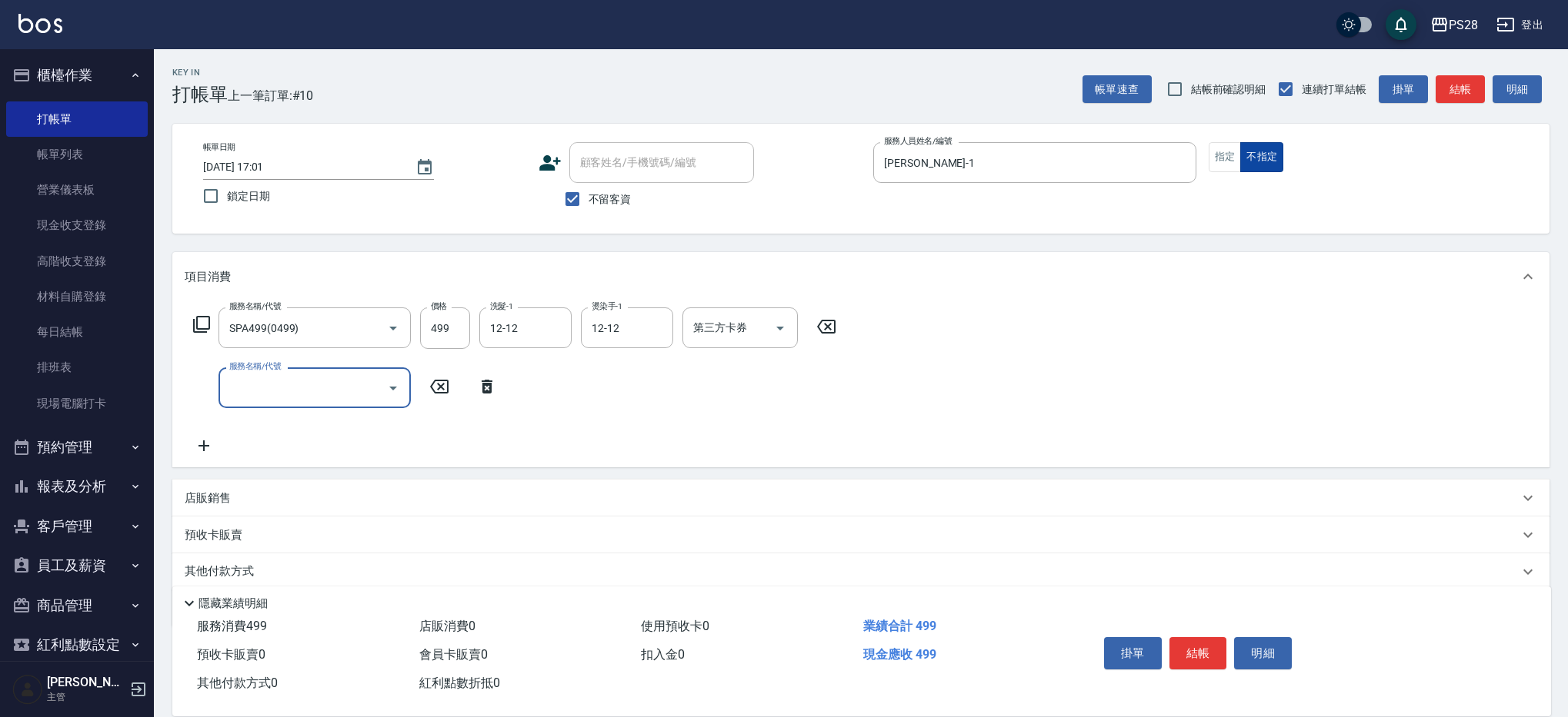
scroll to position [3, 0]
click at [1183, 638] on button "結帳" at bounding box center [1198, 653] width 58 height 32
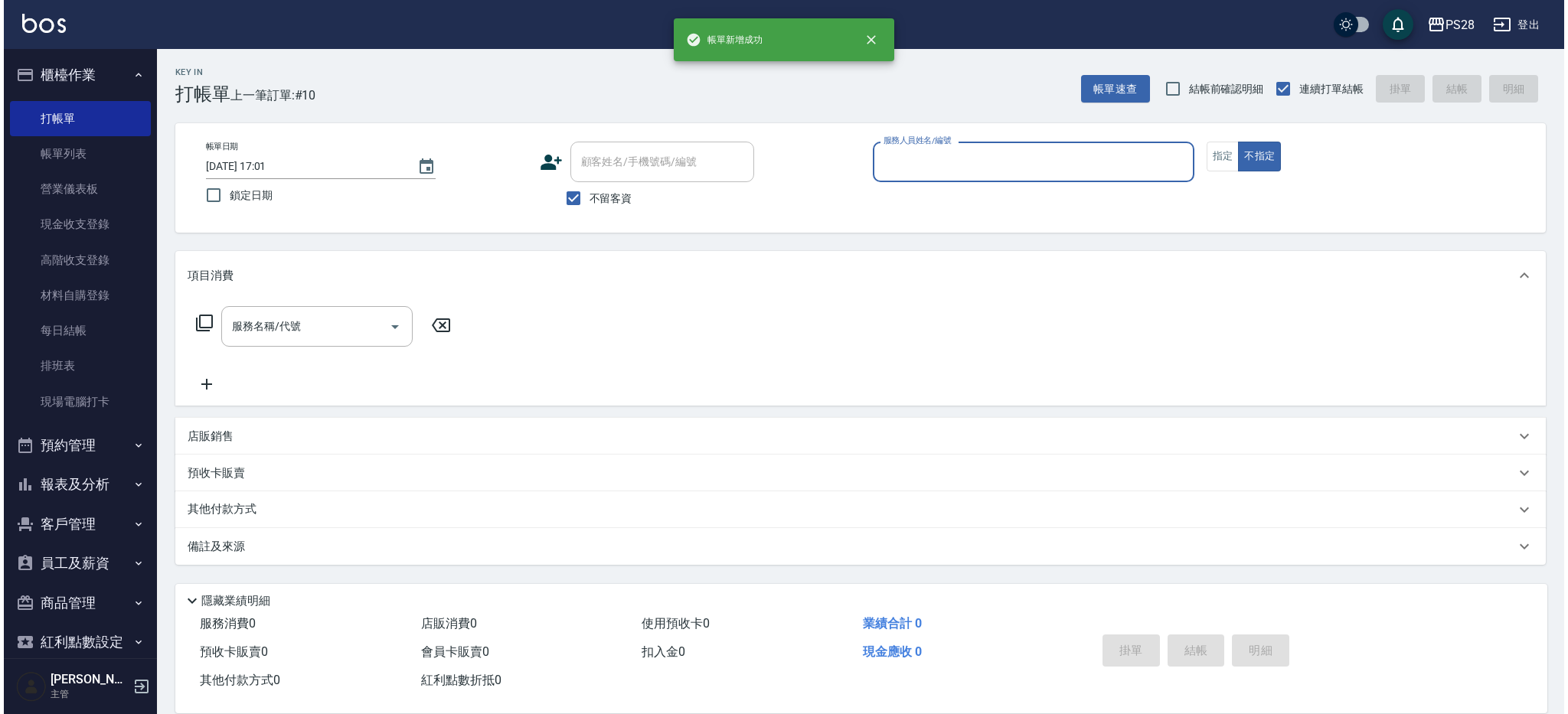
scroll to position [0, 0]
